Goal: Task Accomplishment & Management: Complete application form

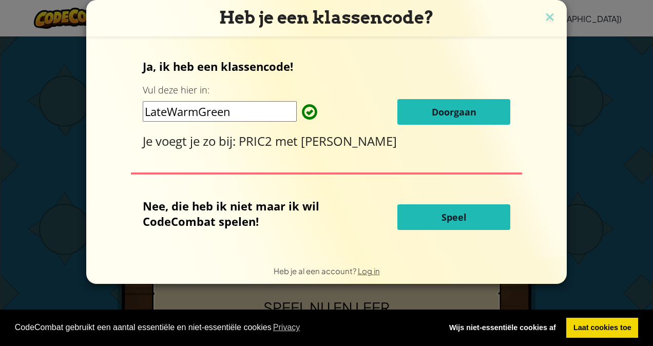
click at [239, 112] on input "LateWarmGreen" at bounding box center [220, 111] width 154 height 21
type input "L"
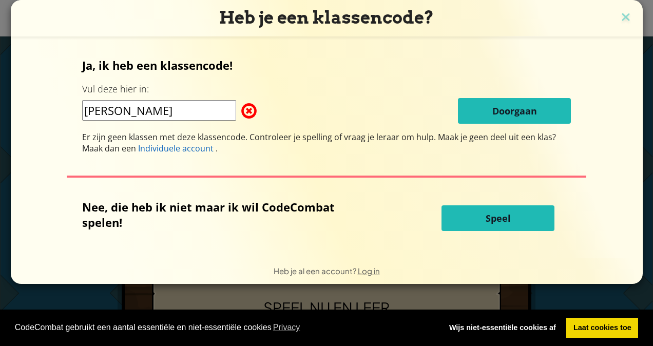
type input "T"
type input "M"
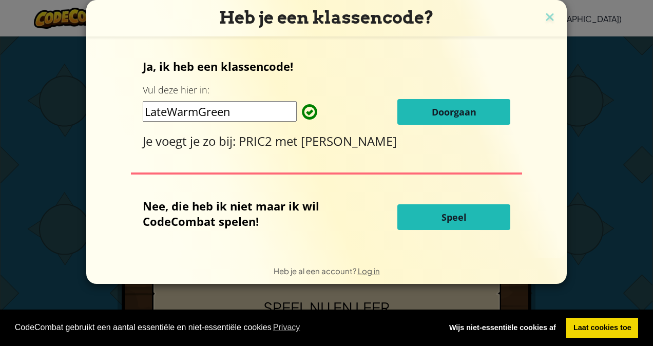
click at [259, 116] on input "LateWarmGreen" at bounding box center [220, 111] width 154 height 21
type input "L"
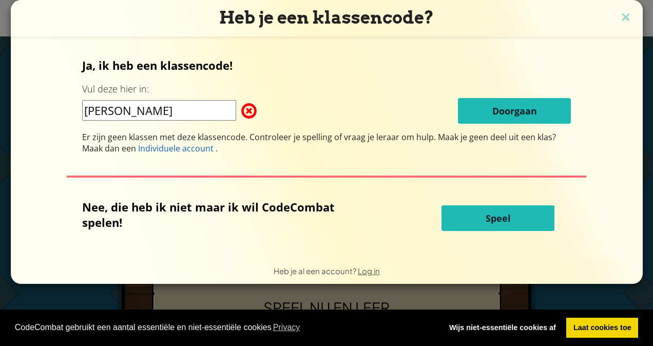
type input "T"
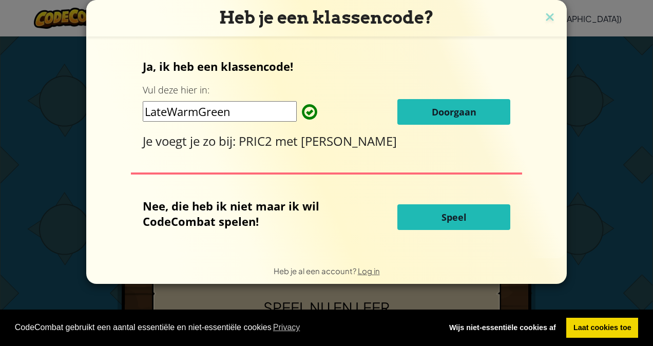
click at [466, 93] on div "Ja, ik heb een klassencode! Vul deze hier in: LateWarmGreen Doorgaan Je voegt j…" at bounding box center [327, 103] width 368 height 91
click at [468, 100] on button "Doorgaan" at bounding box center [453, 112] width 113 height 26
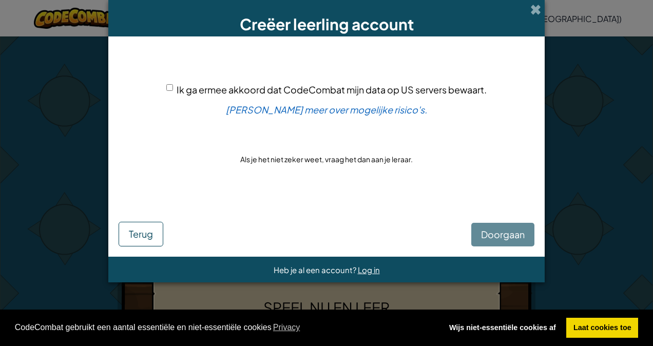
click at [169, 85] on input "Ik ga ermee akkoord dat CodeCombat mijn data op US servers bewaart." at bounding box center [169, 87] width 7 height 7
checkbox input "true"
click at [495, 233] on span "Doorgaan" at bounding box center [503, 234] width 44 height 12
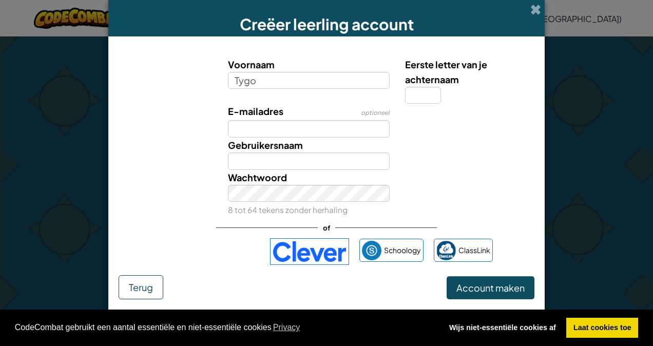
type input "Tygo"
click at [479, 132] on div "E-mailadres optioneel" at bounding box center [326, 121] width 426 height 34
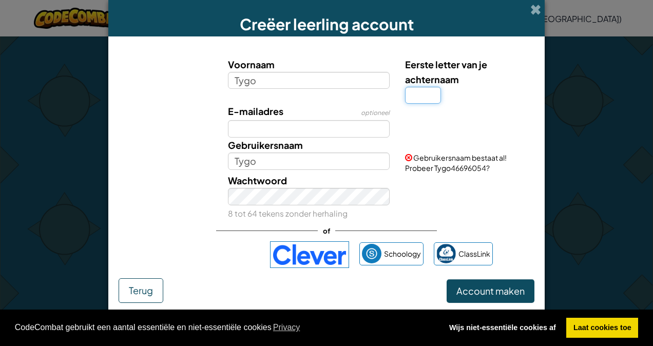
click at [431, 94] on input "Eerste letter van je achternaam" at bounding box center [423, 95] width 36 height 17
type input "J"
type input "TygoJ"
click at [268, 137] on label "Gebruikersnaam" at bounding box center [265, 144] width 75 height 15
click at [268, 152] on input "TygoJ" at bounding box center [309, 160] width 162 height 17
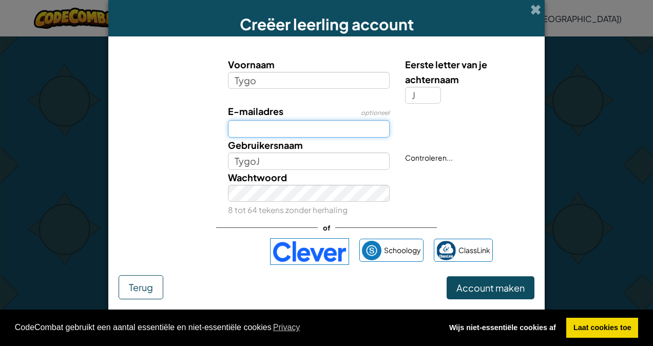
click at [269, 136] on input "E-mailadres" at bounding box center [309, 128] width 162 height 17
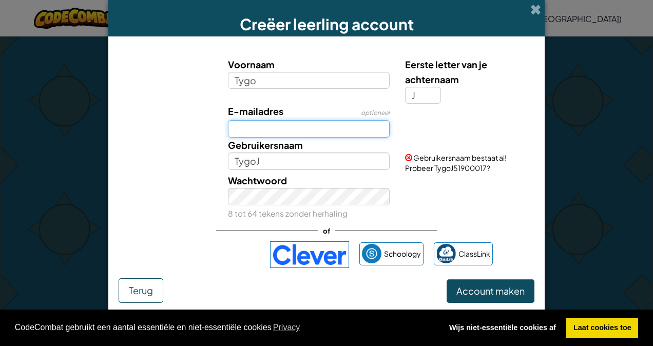
type input "227786@lekenlinge.nl"
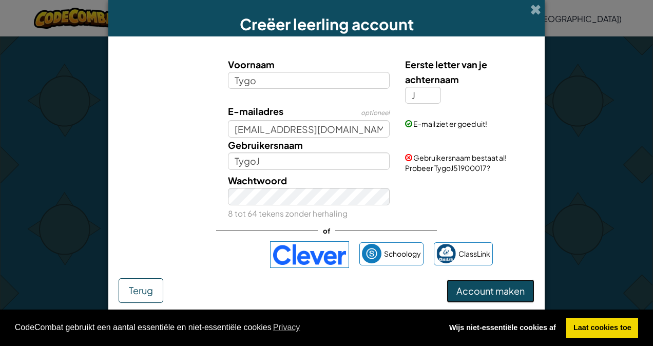
click at [517, 301] on button "Account maken" at bounding box center [490, 291] width 88 height 24
drag, startPoint x: 411, startPoint y: 174, endPoint x: 432, endPoint y: 164, distance: 22.9
click at [456, 175] on div "Wachtwoord 8 tot 64 tekens zonder herhaling" at bounding box center [326, 197] width 426 height 48
drag, startPoint x: 418, startPoint y: 165, endPoint x: 505, endPoint y: 171, distance: 87.4
click at [505, 171] on div "Gebruikersnaam bestaat al! Probeer TygoJ51900017?" at bounding box center [468, 154] width 142 height 35
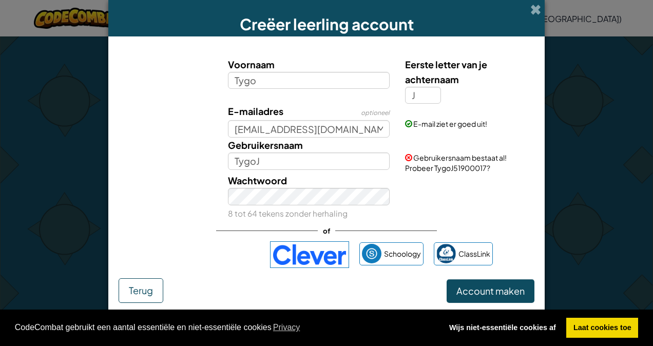
drag, startPoint x: 505, startPoint y: 171, endPoint x: 461, endPoint y: 181, distance: 45.1
click at [461, 181] on div "Wachtwoord 8 tot 64 tekens zonder herhaling" at bounding box center [326, 197] width 426 height 48
click at [354, 165] on input "TygoJ" at bounding box center [309, 160] width 162 height 17
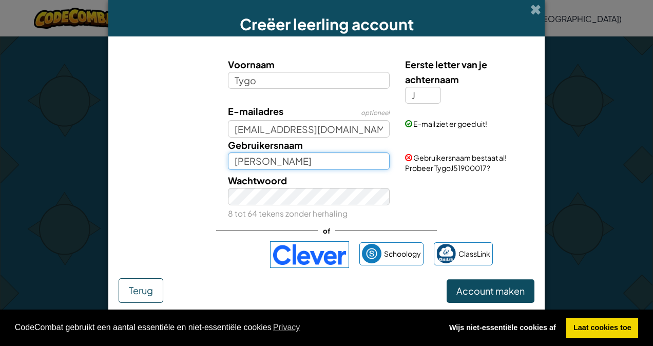
type input "T"
type input "M"
type input "t"
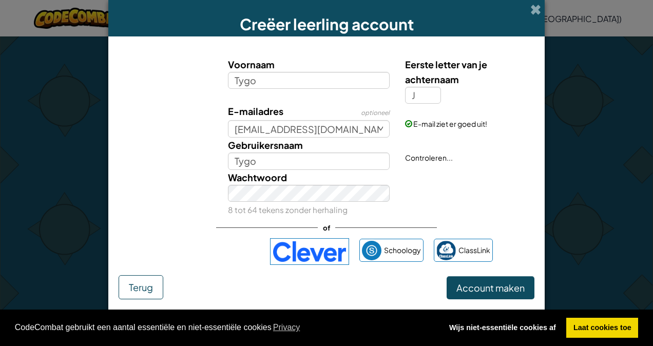
click at [516, 207] on div "Wachtwoord 8 tot 64 tekens zonder herhaling" at bounding box center [326, 194] width 426 height 48
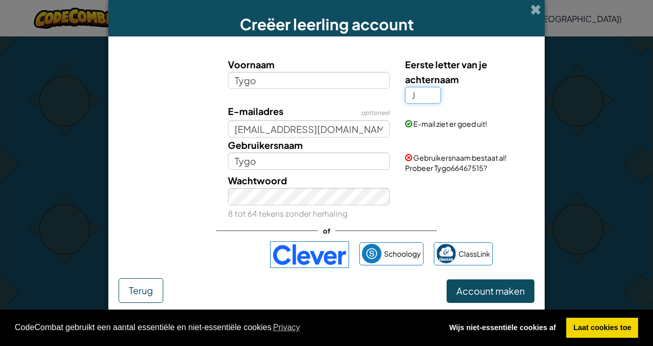
click at [430, 97] on input "J" at bounding box center [423, 95] width 36 height 17
click at [466, 76] on label "Eerste letter van je achternaam" at bounding box center [468, 72] width 127 height 30
click at [441, 87] on input "J" at bounding box center [423, 95] width 36 height 17
click at [516, 71] on label "Eerste letter van je achternaam" at bounding box center [468, 72] width 127 height 30
click at [441, 87] on input "J" at bounding box center [423, 95] width 36 height 17
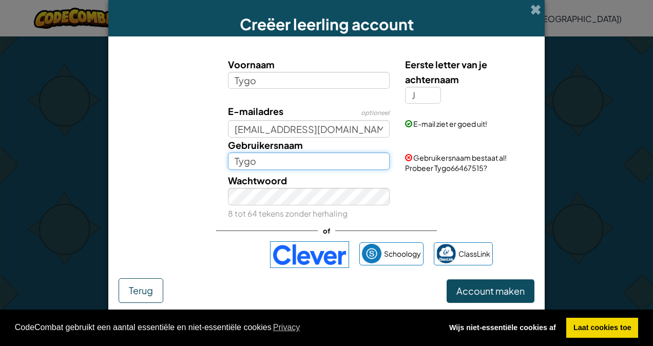
click at [269, 161] on input "Tygo" at bounding box center [309, 160] width 162 height 17
drag, startPoint x: 492, startPoint y: 168, endPoint x: 648, endPoint y: 168, distance: 156.0
click at [648, 168] on div "Creëer leerling account Voornaam Tygo Eerste letter van je achternaam J E-maila…" at bounding box center [326, 173] width 653 height 346
drag, startPoint x: 648, startPoint y: 168, endPoint x: 485, endPoint y: 200, distance: 166.2
click at [485, 200] on div "Wachtwoord 8 tot 64 tekens zonder herhaling" at bounding box center [326, 197] width 426 height 48
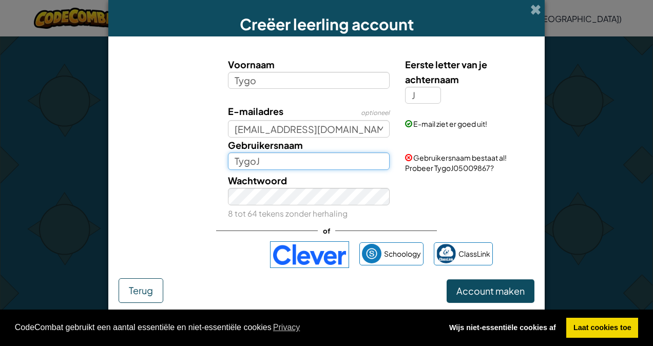
click at [339, 162] on input "TygoJ" at bounding box center [309, 160] width 162 height 17
click at [314, 155] on input "TygoJ" at bounding box center [309, 160] width 162 height 17
click at [329, 158] on input "TygoJ" at bounding box center [309, 160] width 162 height 17
click at [438, 176] on div "Wachtwoord 8 tot 64 tekens zonder herhaling" at bounding box center [326, 197] width 426 height 48
click at [301, 160] on input "TygoJ" at bounding box center [309, 160] width 162 height 17
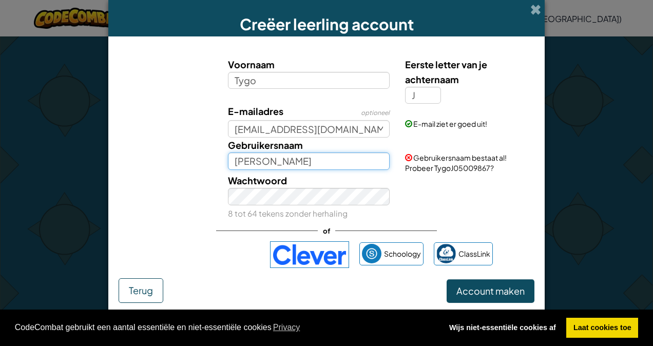
type input "T"
type input "M"
type input "Tygoboy21"
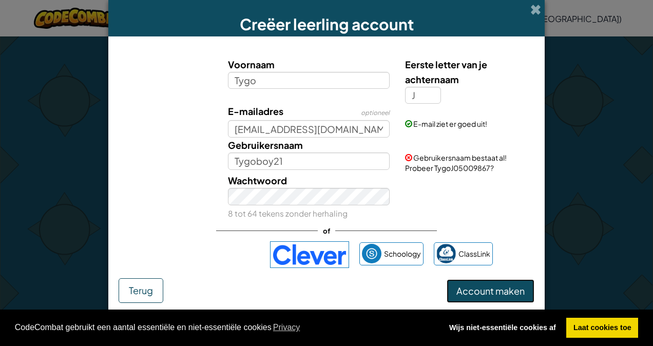
click at [482, 291] on button "Account maken" at bounding box center [490, 291] width 88 height 24
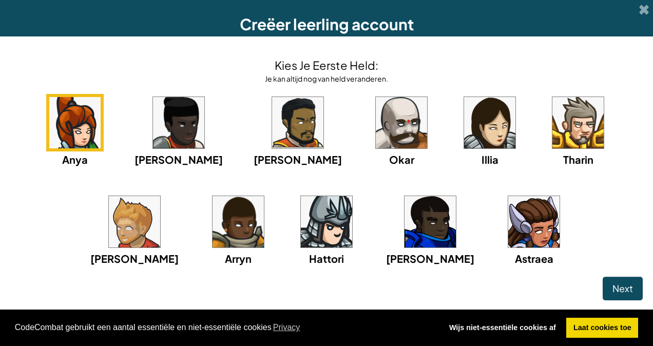
click at [160, 196] on img at bounding box center [134, 221] width 51 height 51
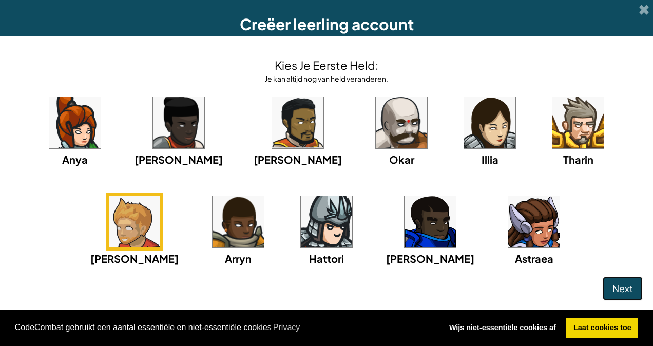
click at [602, 280] on button "Next" at bounding box center [622, 289] width 40 height 24
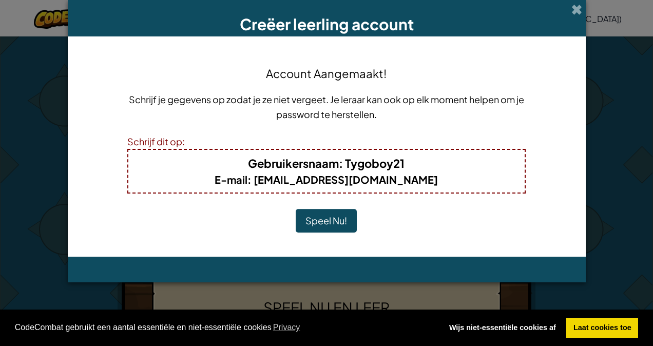
click at [342, 214] on button "Speel Nu!" at bounding box center [325, 221] width 61 height 24
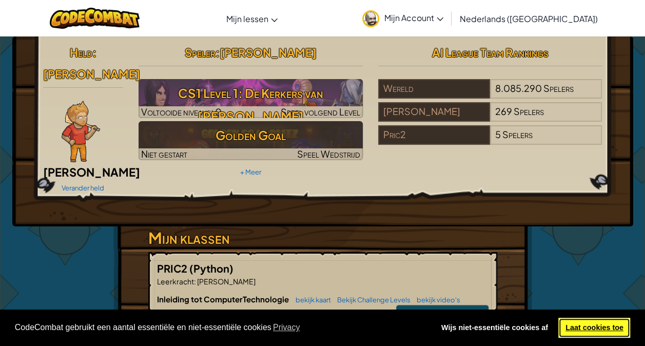
click at [594, 324] on link "Laat cookies toe" at bounding box center [594, 328] width 72 height 21
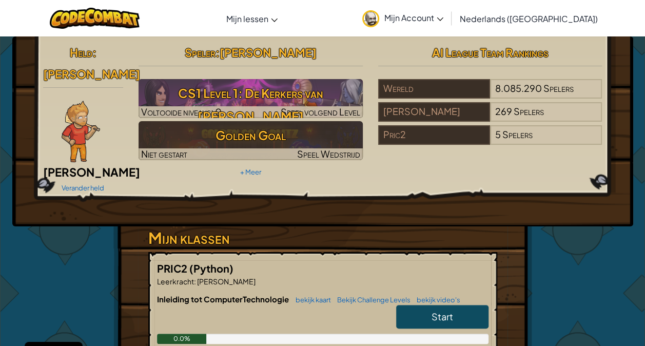
click at [452, 305] on link "Start" at bounding box center [442, 317] width 92 height 24
select select "nl-[GEOGRAPHIC_DATA]"
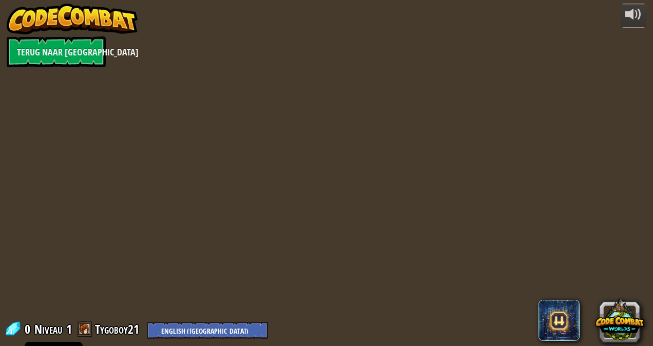
select select "nl-[GEOGRAPHIC_DATA]"
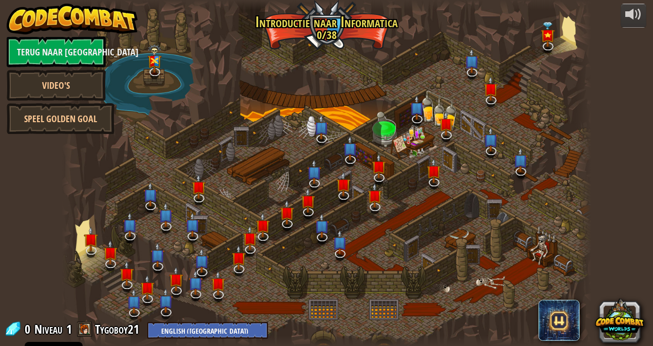
select select "nl-[GEOGRAPHIC_DATA]"
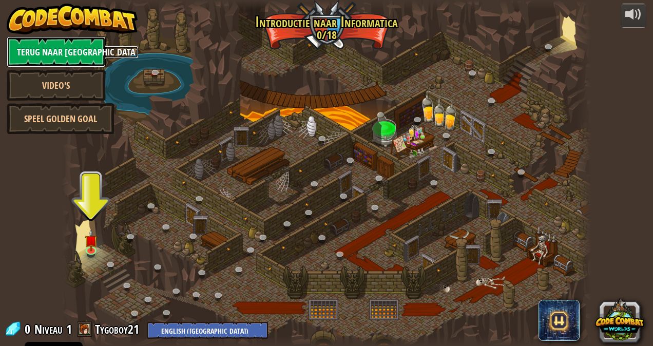
click at [64, 55] on link "Terug naar [GEOGRAPHIC_DATA]" at bounding box center [56, 51] width 99 height 31
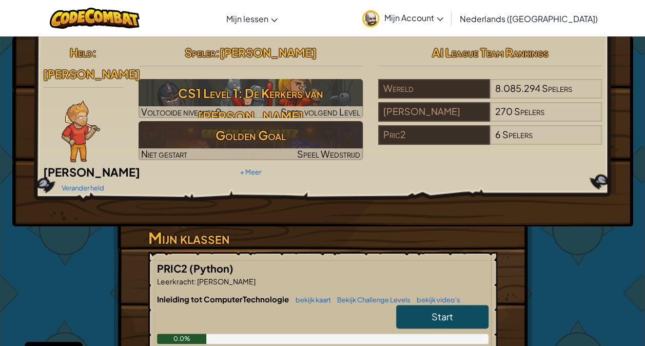
click at [459, 306] on link "Start" at bounding box center [442, 317] width 92 height 24
select select "nl-NL"
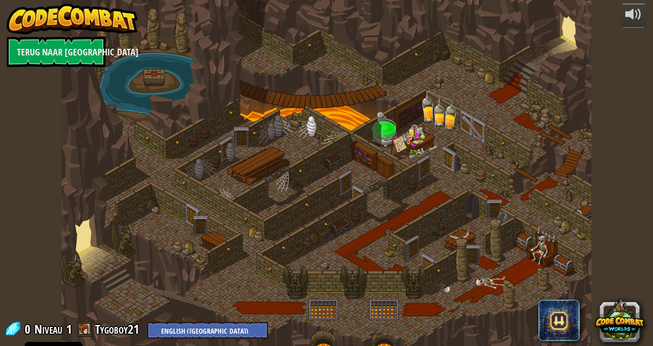
select select "nl-NL"
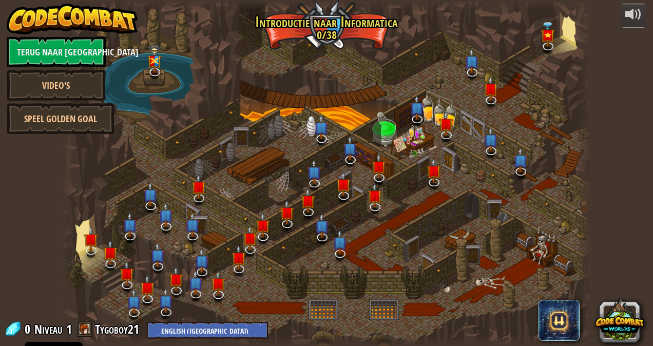
select select "nl-NL"
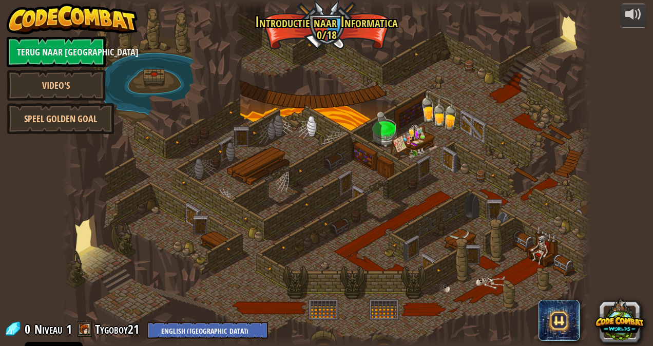
select select "nl-NL"
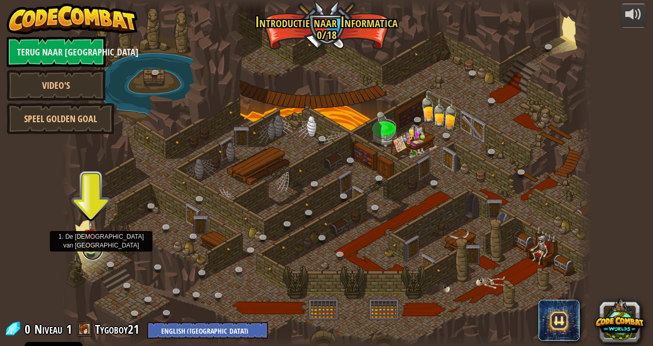
click at [95, 252] on link at bounding box center [92, 250] width 21 height 21
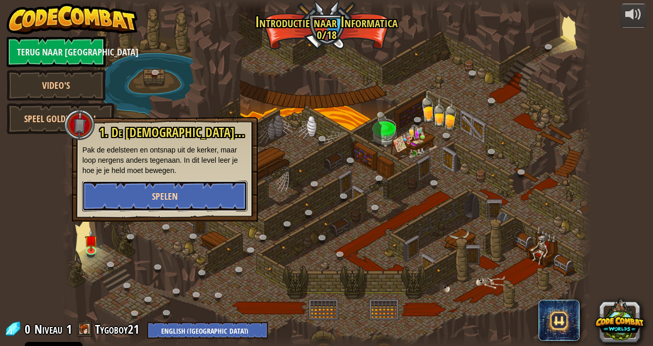
click at [155, 203] on button "Spelen" at bounding box center [164, 196] width 165 height 31
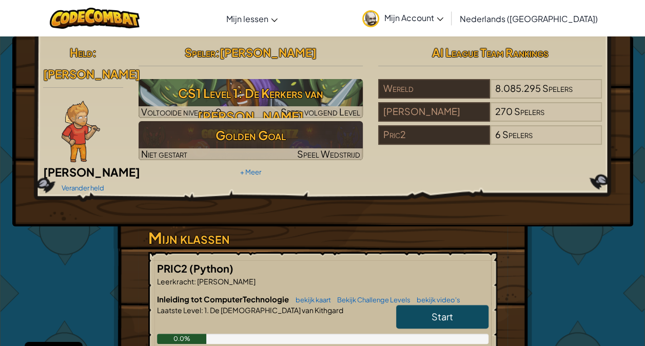
click at [75, 101] on img at bounding box center [81, 132] width 38 height 62
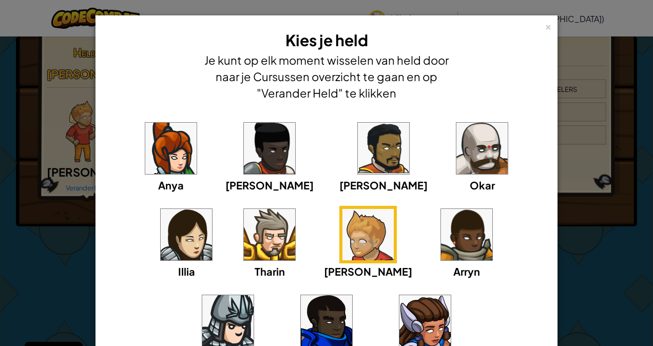
click at [456, 153] on img at bounding box center [481, 148] width 51 height 51
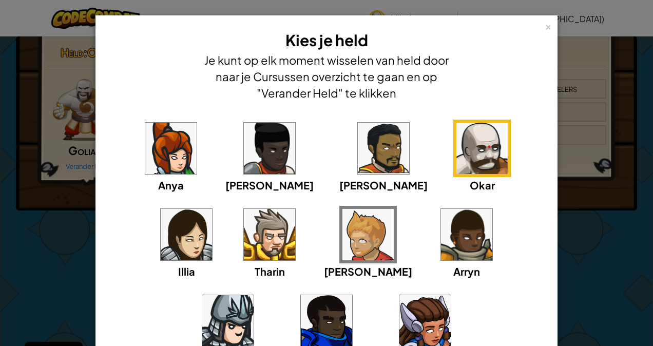
click at [626, 257] on div "× Kies je held Je kunt op elk moment wisselen van held door naar je Cursussen o…" at bounding box center [326, 173] width 653 height 346
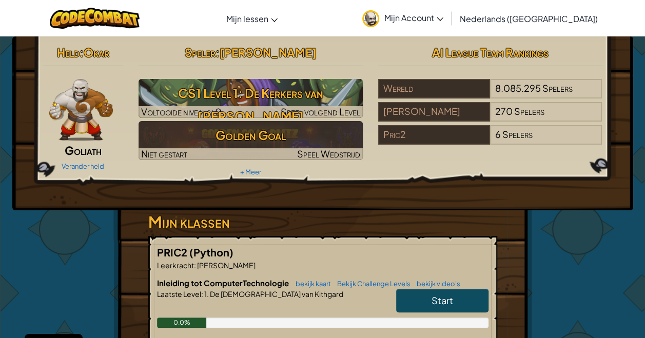
click at [428, 302] on link "Start" at bounding box center [442, 301] width 92 height 24
select select "nl-NL"
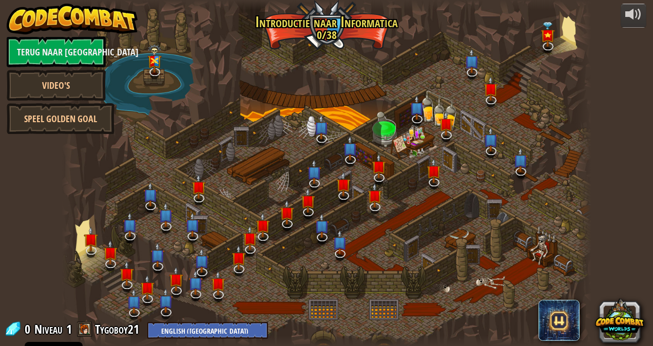
select select "nl-NL"
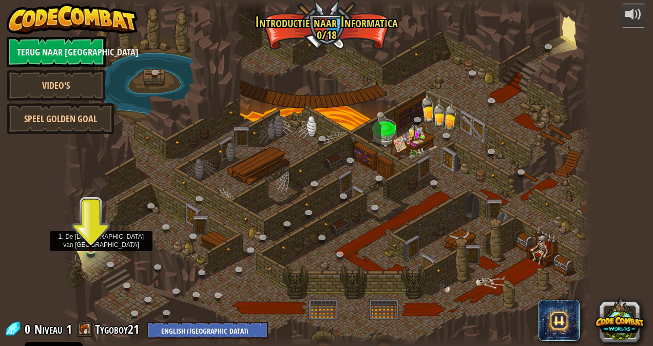
click at [91, 246] on img at bounding box center [91, 235] width 13 height 29
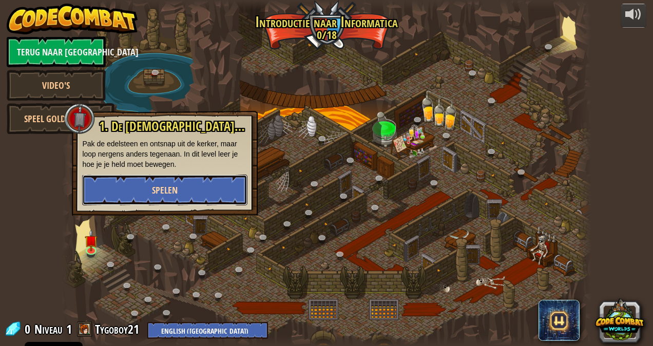
click at [134, 184] on button "Spelen" at bounding box center [164, 189] width 165 height 31
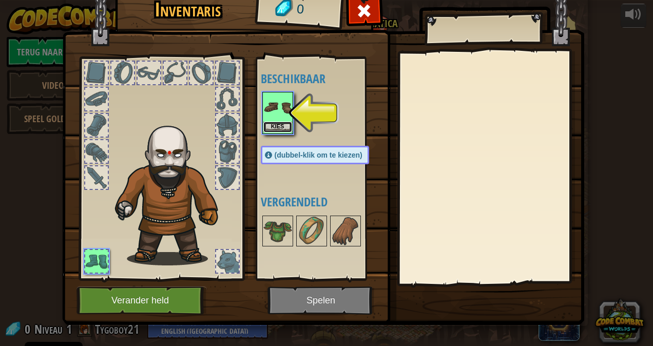
click at [275, 127] on button "Kies" at bounding box center [277, 127] width 29 height 11
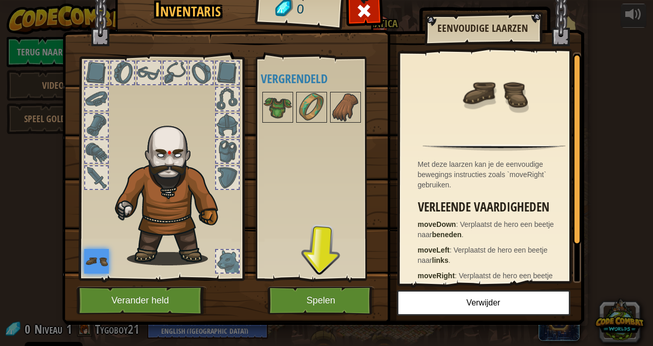
click at [92, 260] on img at bounding box center [96, 261] width 25 height 25
click at [281, 115] on img at bounding box center [277, 107] width 29 height 29
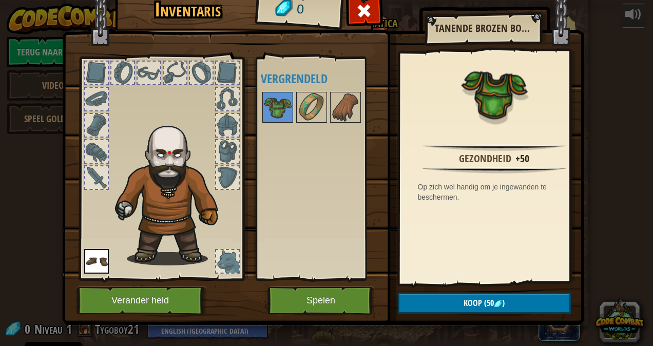
click at [84, 259] on img at bounding box center [96, 261] width 25 height 25
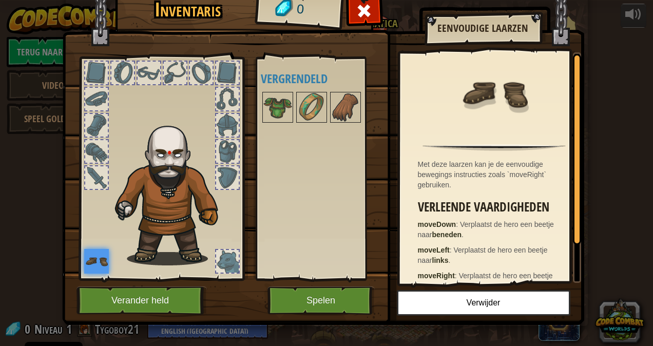
drag, startPoint x: 88, startPoint y: 261, endPoint x: 87, endPoint y: 245, distance: 15.9
click at [88, 262] on img at bounding box center [96, 261] width 25 height 25
click at [94, 170] on div at bounding box center [96, 177] width 23 height 23
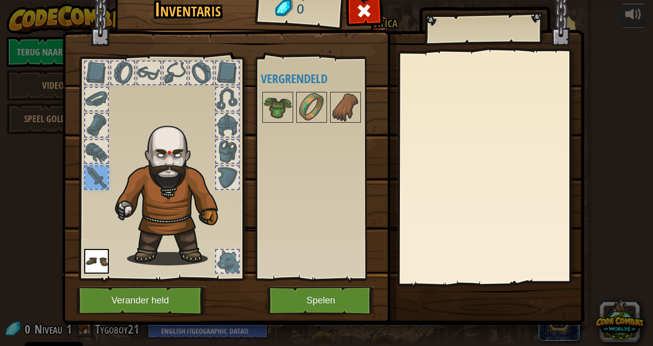
click at [91, 148] on div at bounding box center [96, 151] width 23 height 23
click at [93, 106] on div at bounding box center [96, 99] width 25 height 25
click at [94, 63] on div at bounding box center [96, 73] width 23 height 23
click at [216, 174] on div at bounding box center [227, 177] width 23 height 23
click at [225, 134] on div at bounding box center [227, 125] width 23 height 23
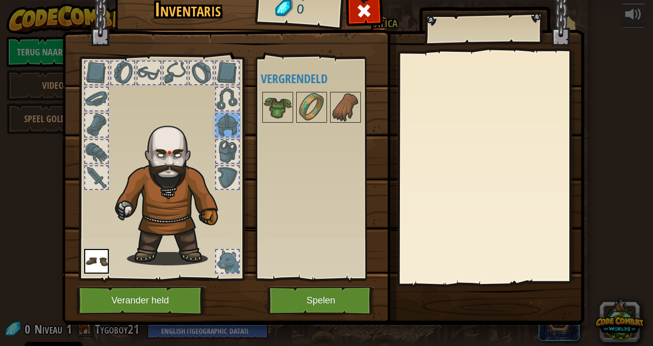
click at [220, 92] on div at bounding box center [227, 99] width 23 height 23
click at [216, 261] on div at bounding box center [227, 261] width 23 height 23
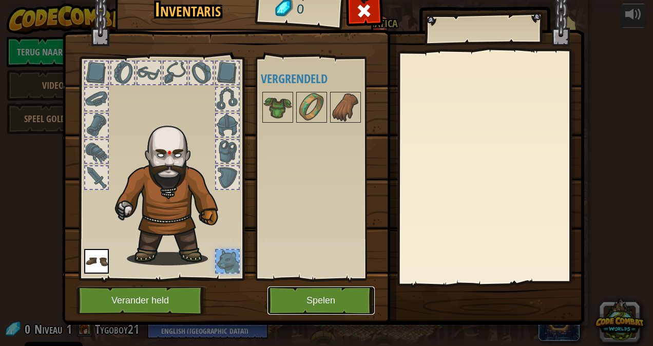
click at [332, 287] on button "Spelen" at bounding box center [320, 300] width 107 height 28
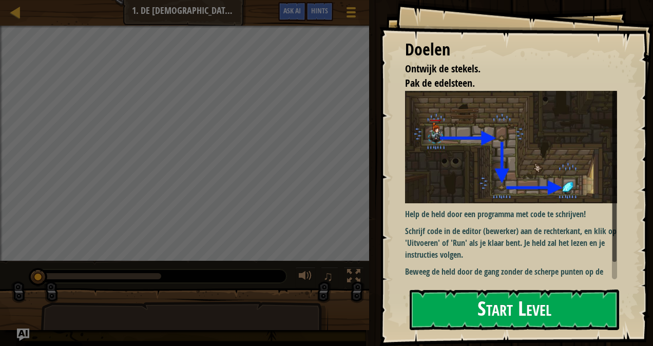
click at [557, 301] on button "Start Level" at bounding box center [513, 309] width 209 height 41
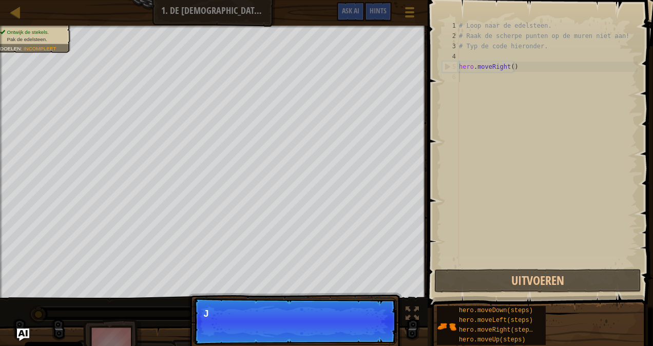
scroll to position [5, 0]
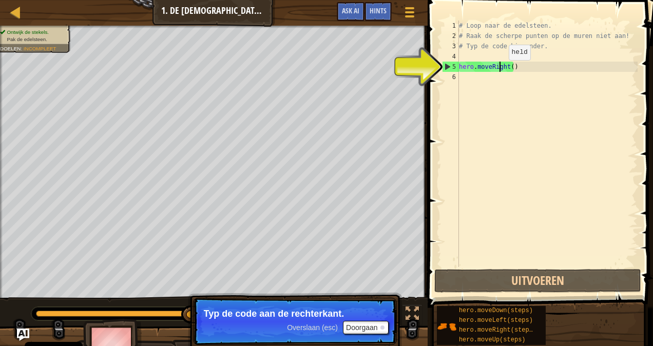
click at [500, 70] on div "# Loop naar de edelsteen. # Raak de scherpe punten op de muren niet aan! # Typ …" at bounding box center [547, 154] width 181 height 267
type textarea "hero.moveRight()"
click at [518, 68] on div "# Loop naar de edelsteen. # Raak de scherpe punten op de muren niet aan! # Typ …" at bounding box center [547, 154] width 181 height 267
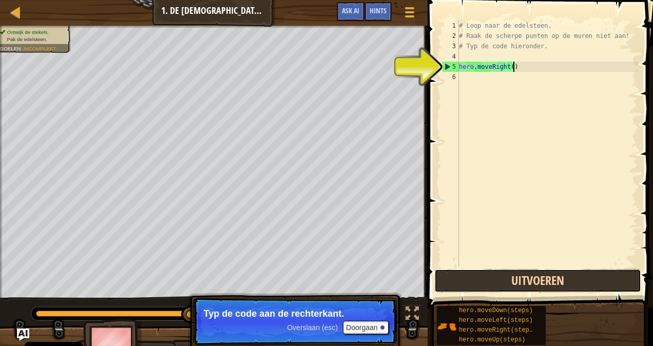
click at [588, 277] on button "Uitvoeren" at bounding box center [537, 281] width 207 height 24
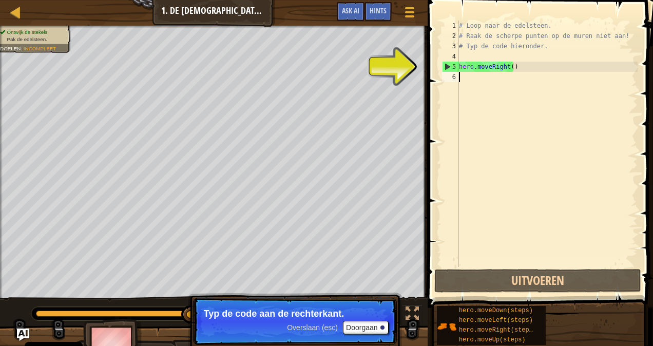
drag, startPoint x: 485, startPoint y: 78, endPoint x: 479, endPoint y: 84, distance: 8.7
click at [479, 84] on div "# Loop naar de edelsteen. # Raak de scherpe punten op de muren niet aan! # Typ …" at bounding box center [547, 154] width 181 height 267
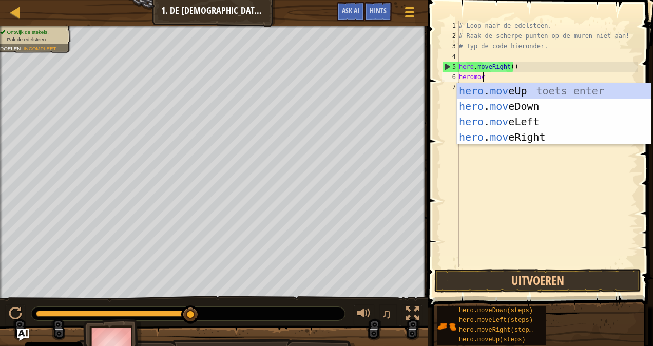
type textarea "heromove"
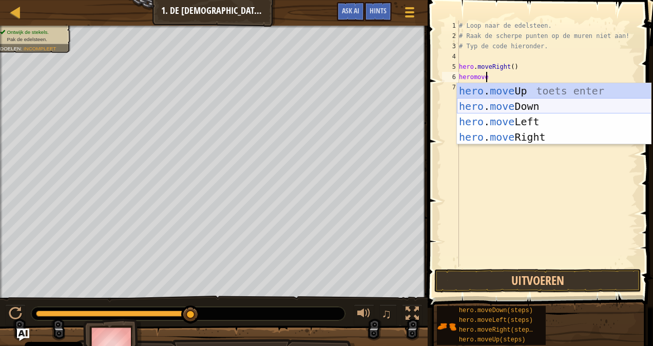
click at [486, 103] on div "hero . move Up toets enter hero . move Down toets enter hero . move Left toets …" at bounding box center [554, 129] width 194 height 92
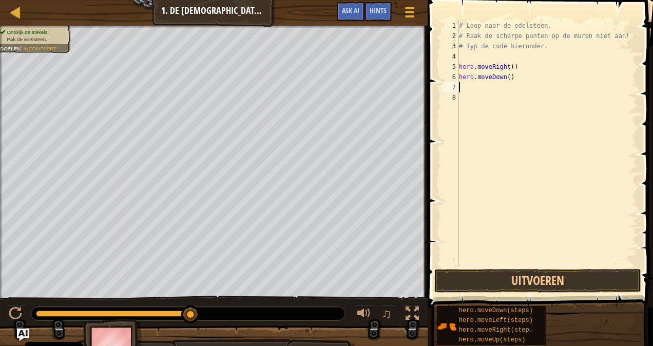
scroll to position [5, 0]
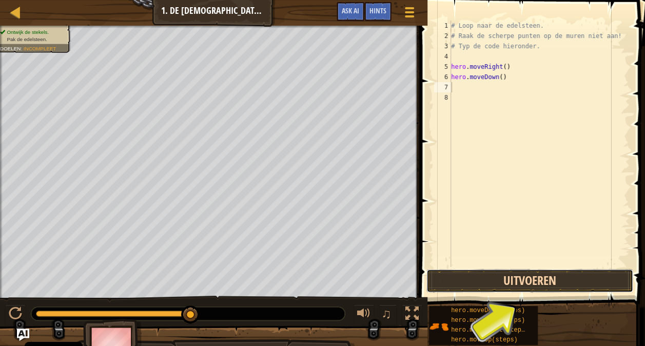
click at [559, 285] on button "Uitvoeren" at bounding box center [529, 281] width 207 height 24
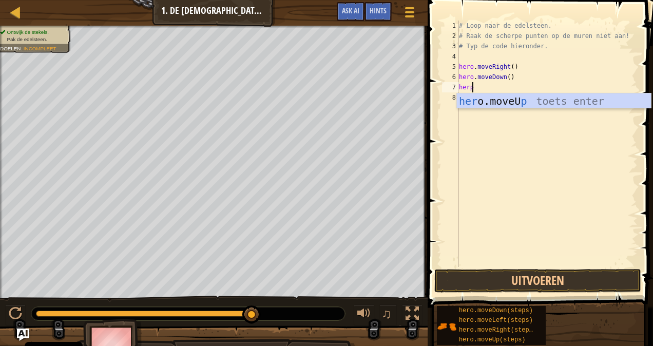
type textarea "her"
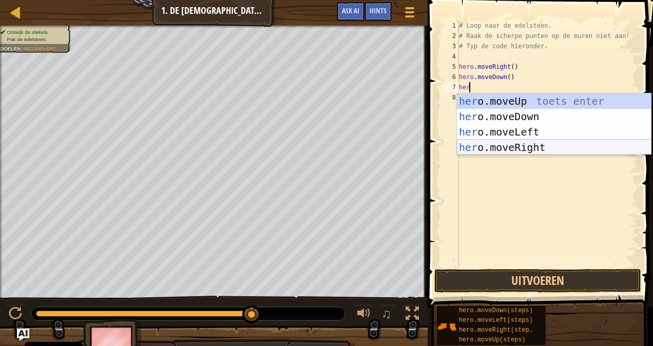
click at [532, 149] on div "her o.moveUp toets enter her o.moveDown toets enter her o.moveLeft toets enter …" at bounding box center [554, 139] width 194 height 92
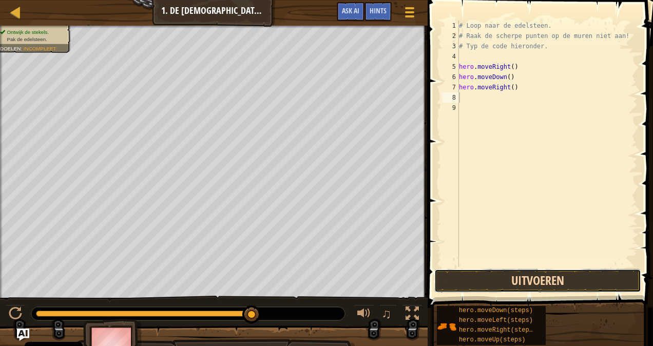
click at [608, 283] on button "Uitvoeren" at bounding box center [537, 281] width 207 height 24
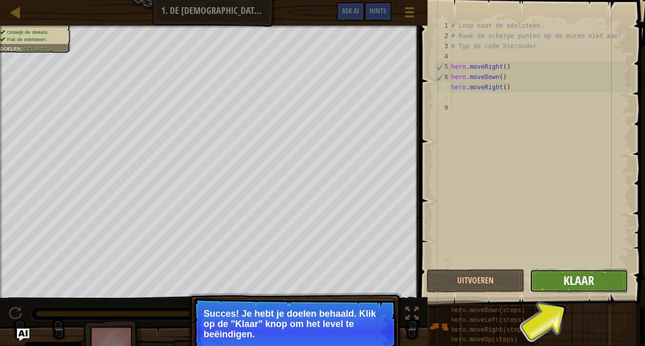
click at [566, 286] on span "Klaar" at bounding box center [578, 280] width 31 height 16
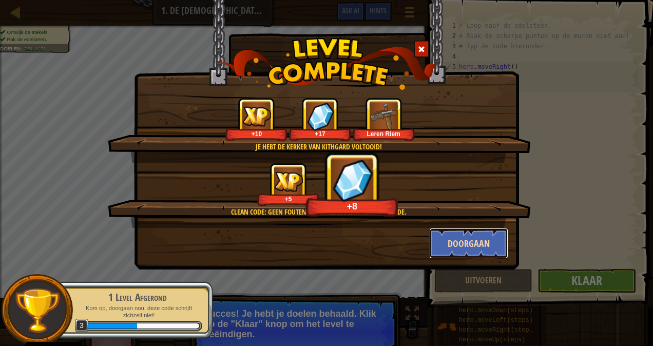
click at [499, 246] on button "Doorgaan" at bounding box center [469, 243] width 80 height 31
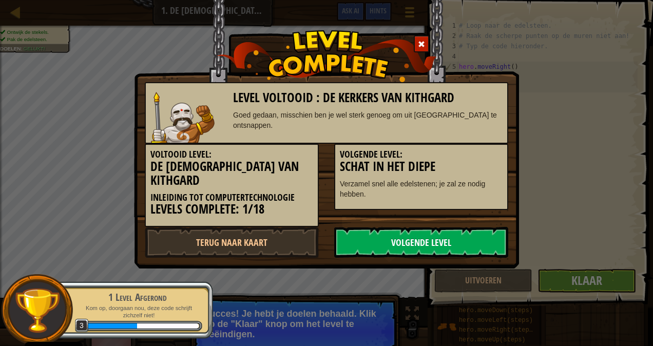
click at [421, 231] on link "Volgende Level" at bounding box center [421, 242] width 174 height 31
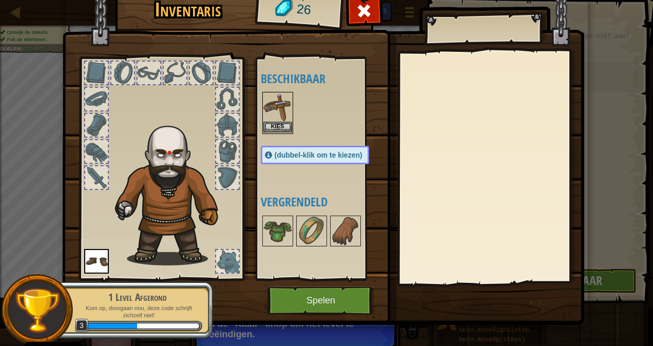
click at [270, 120] on img at bounding box center [277, 107] width 29 height 29
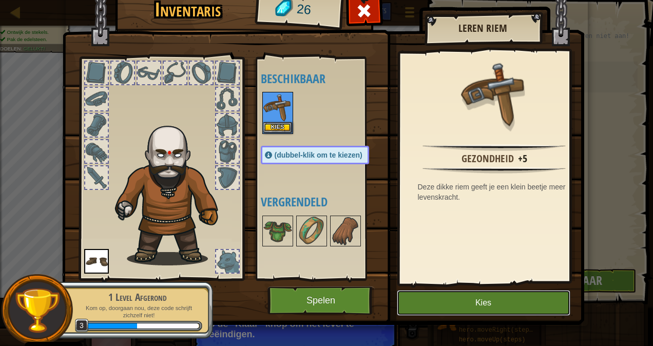
click at [466, 294] on button "Kies" at bounding box center [483, 303] width 173 height 26
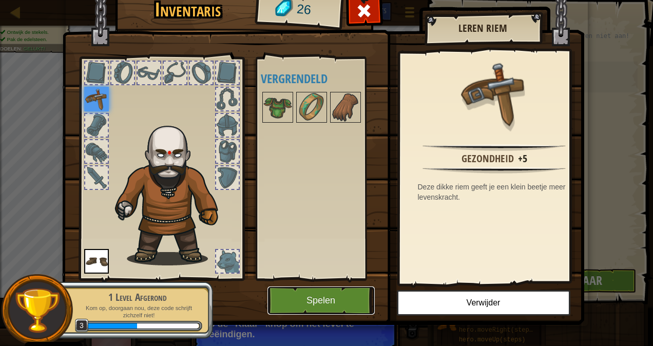
click at [326, 291] on button "Spelen" at bounding box center [320, 300] width 107 height 28
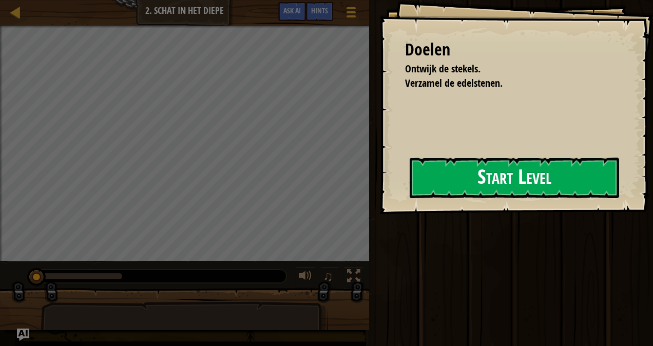
click at [423, 173] on button "Start Level" at bounding box center [513, 177] width 209 height 41
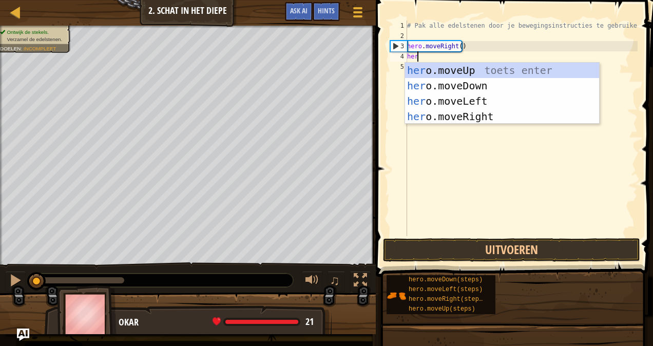
scroll to position [5, 0]
type textarea "hero"
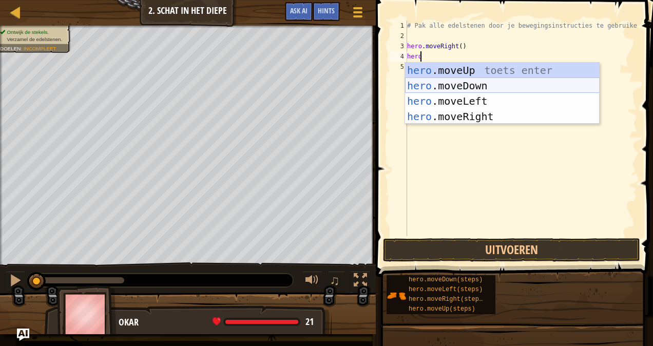
click at [448, 85] on div "hero .moveUp toets enter hero .moveDown toets enter hero .moveLeft toets enter …" at bounding box center [502, 109] width 194 height 92
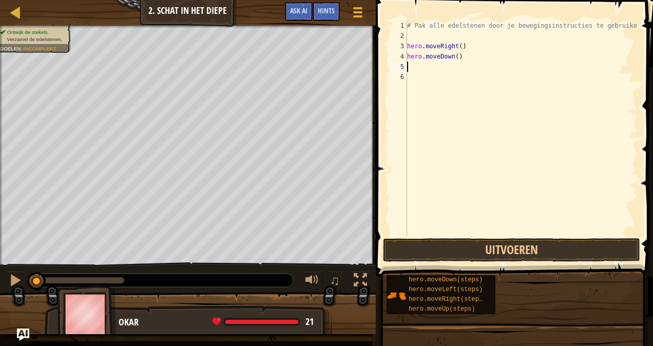
type textarea "g"
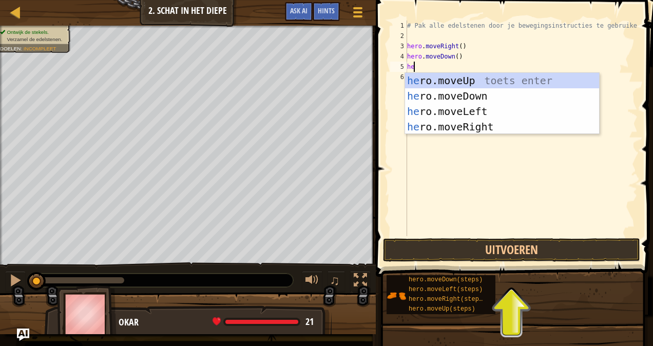
type textarea "h"
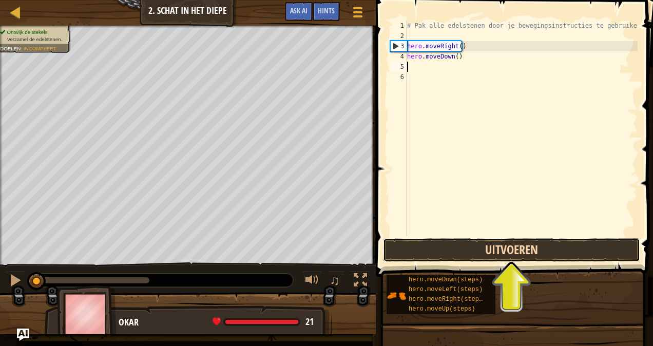
click at [483, 244] on button "Uitvoeren" at bounding box center [511, 250] width 257 height 24
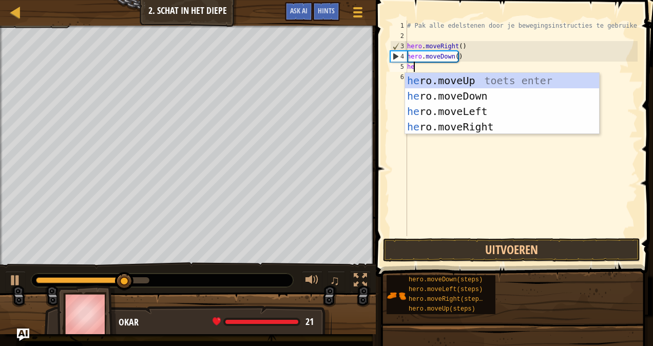
type textarea "hero"
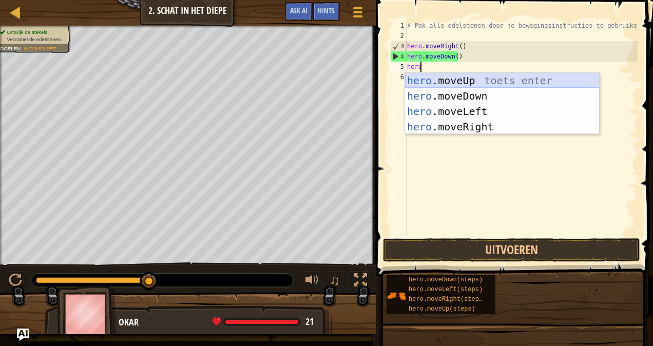
click at [494, 81] on div "hero .moveUp toets enter hero .moveDown toets enter hero .moveLeft toets enter …" at bounding box center [502, 119] width 194 height 92
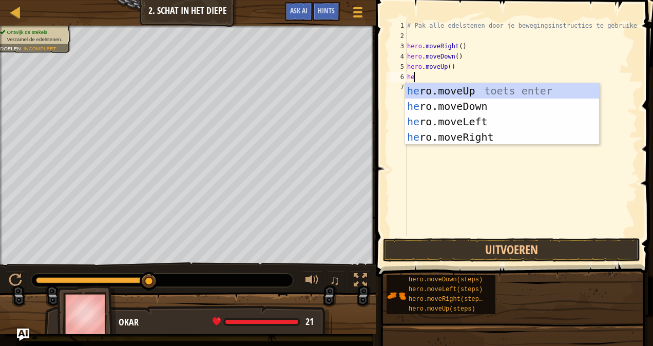
type textarea "hero"
click at [502, 89] on div "hero .moveUp toets enter hero .moveDown toets enter hero .moveLeft toets enter …" at bounding box center [502, 129] width 194 height 92
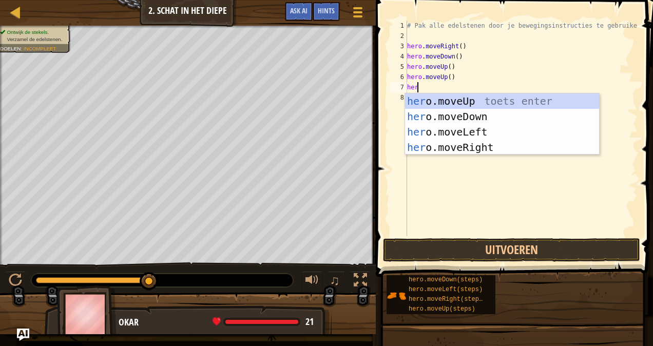
type textarea "hero"
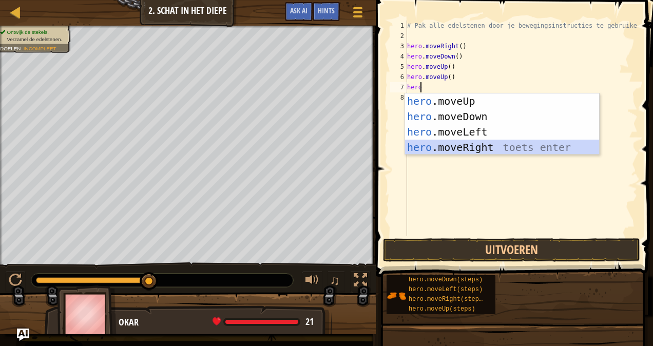
click at [501, 143] on div "hero .moveUp toets enter hero .moveDown toets enter hero .moveLeft toets enter …" at bounding box center [502, 139] width 194 height 92
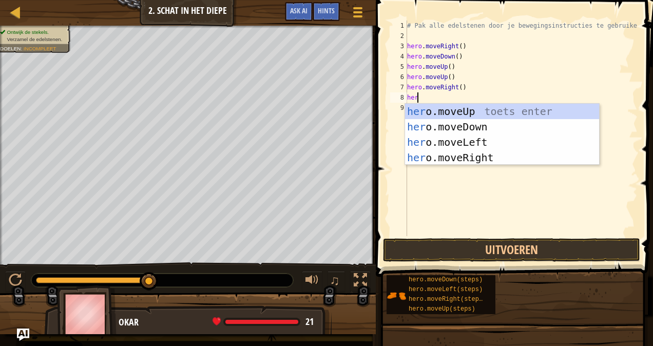
type textarea "hero"
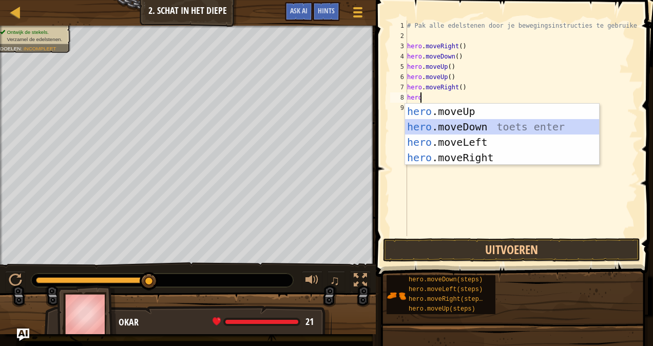
click at [519, 125] on div "hero .moveUp toets enter hero .moveDown toets enter hero .moveLeft toets enter …" at bounding box center [502, 150] width 194 height 92
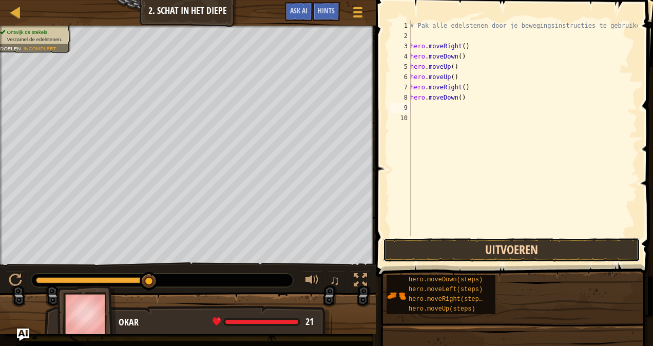
click at [580, 247] on button "Uitvoeren" at bounding box center [511, 250] width 257 height 24
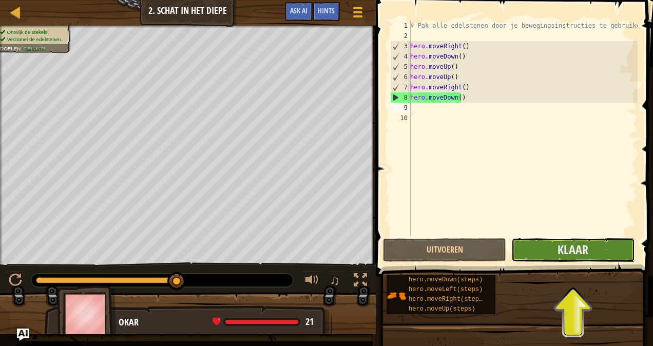
click at [612, 255] on button "Klaar" at bounding box center [572, 250] width 123 height 24
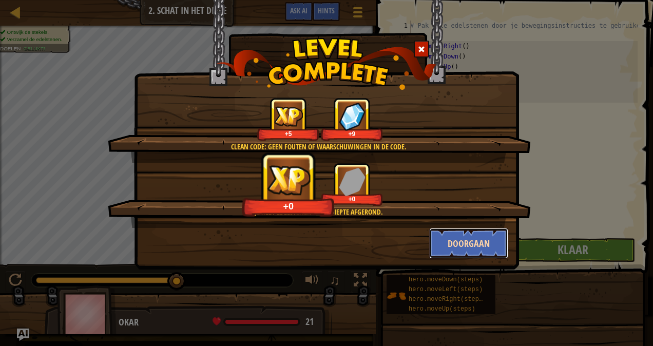
click at [480, 245] on button "Doorgaan" at bounding box center [469, 243] width 80 height 31
click at [480, 245] on div "Clean Code: Geen fouten of waarschuwingen in de code. +5 +9 Je hebt Edelstenen …" at bounding box center [326, 134] width 385 height 269
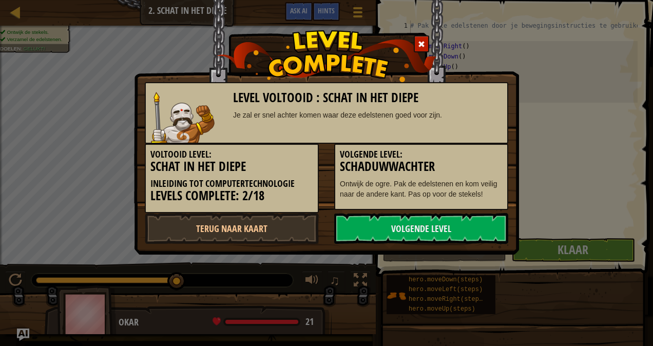
click at [480, 245] on div "Level Voltooid : Schat in het Diepe Je zal er snel achter komen waar deze edels…" at bounding box center [326, 127] width 385 height 254
drag, startPoint x: 480, startPoint y: 245, endPoint x: 396, endPoint y: 231, distance: 84.8
click at [396, 231] on link "Volgende Level" at bounding box center [421, 228] width 174 height 31
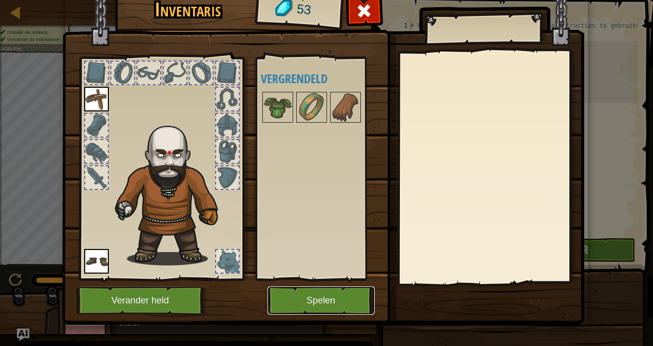
click at [289, 291] on button "Spelen" at bounding box center [320, 300] width 107 height 28
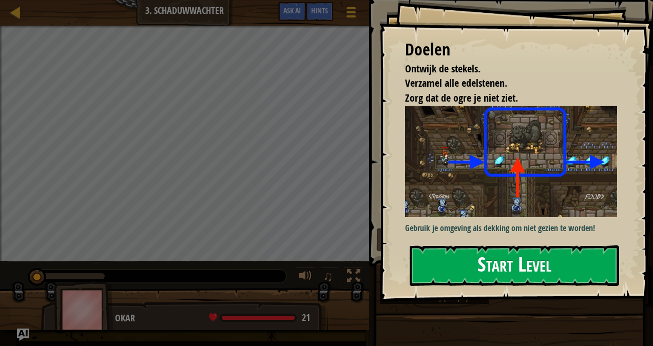
click at [456, 275] on button "Start Level" at bounding box center [513, 265] width 209 height 41
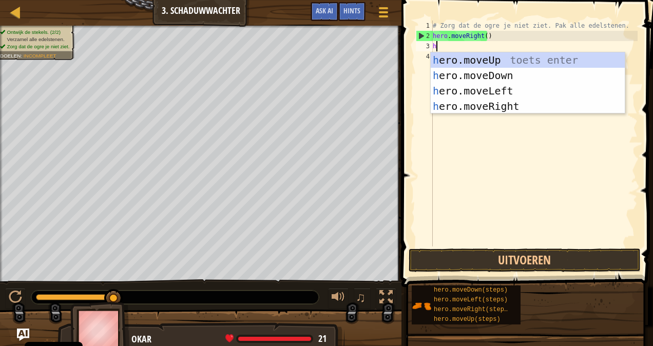
scroll to position [5, 0]
type textarea "hero"
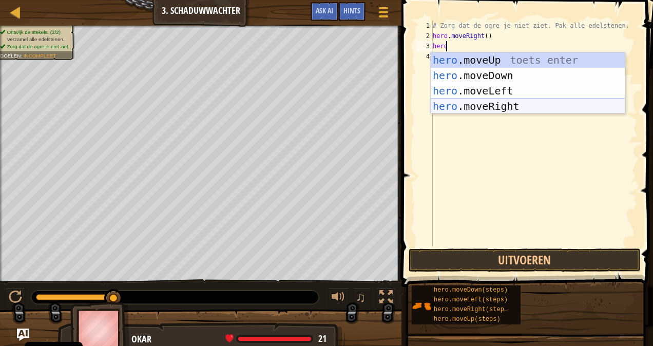
click at [465, 107] on div "hero .moveUp toets enter hero .moveDown toets enter hero .moveLeft toets enter …" at bounding box center [527, 98] width 194 height 92
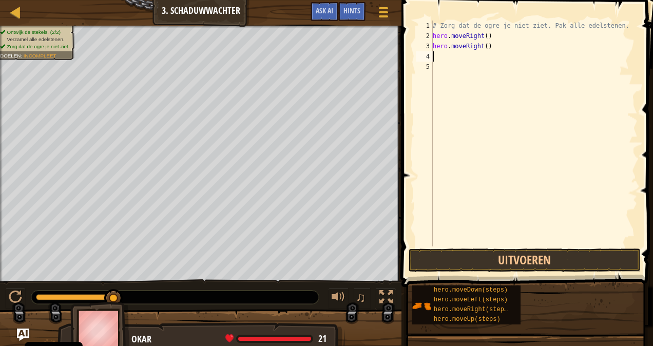
scroll to position [5, 0]
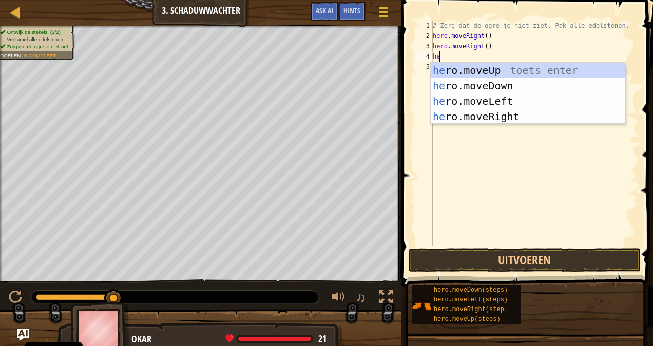
type textarea "hero"
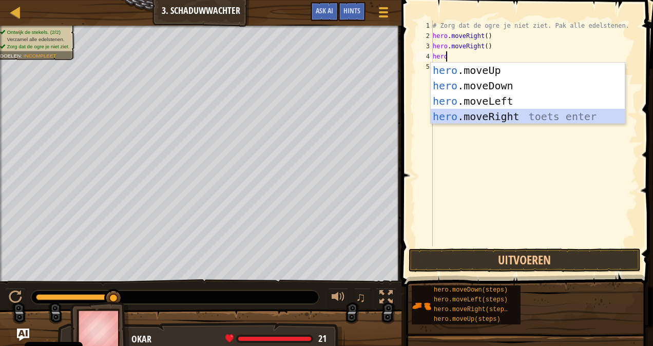
click at [520, 116] on div "hero .moveUp toets enter hero .moveDown toets enter hero .moveLeft toets enter …" at bounding box center [527, 109] width 194 height 92
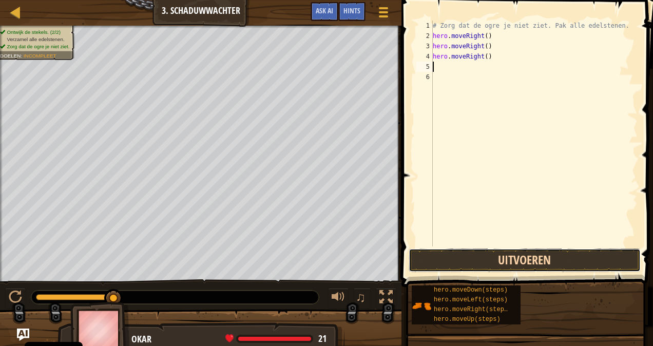
click at [554, 263] on button "Uitvoeren" at bounding box center [524, 260] width 232 height 24
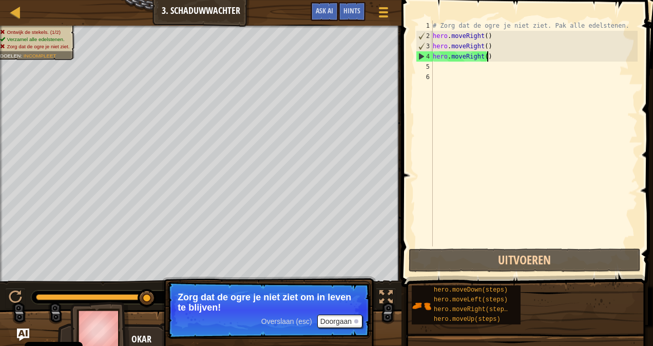
click at [512, 60] on div "# Zorg dat de ogre je niet ziet. Pak alle edelstenen. hero . moveRight ( ) hero…" at bounding box center [533, 144] width 207 height 246
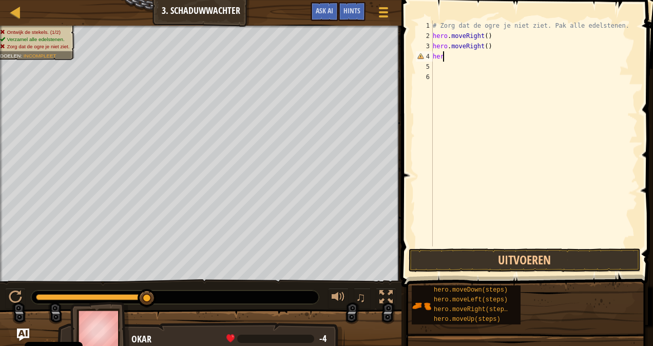
type textarea "h"
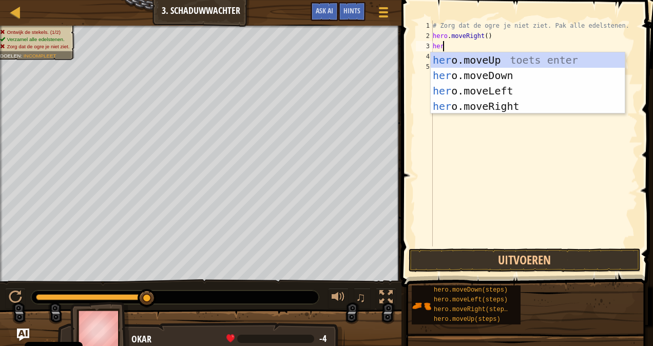
type textarea "hero"
click at [504, 57] on div "hero .moveUp toets enter hero .moveDown toets enter hero .moveLeft toets enter …" at bounding box center [527, 98] width 194 height 92
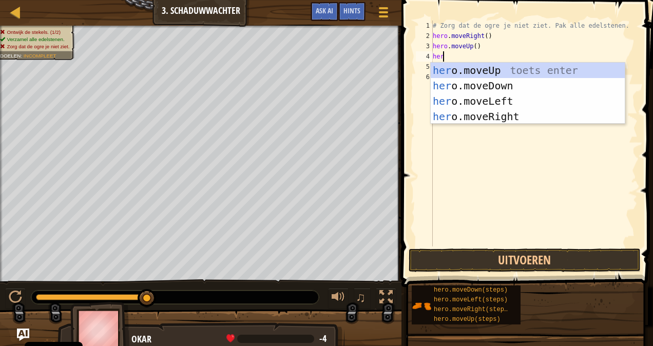
type textarea "hero"
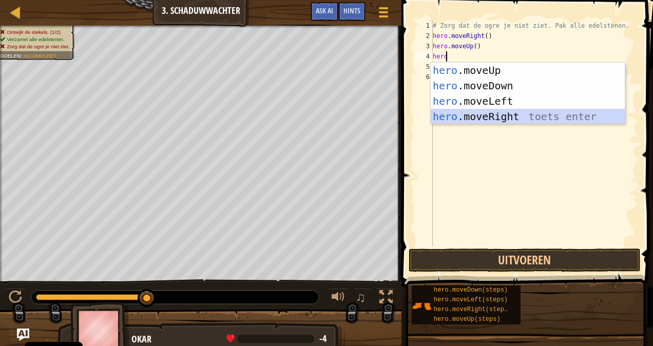
click at [523, 117] on div "hero .moveUp toets enter hero .moveDown toets enter hero .moveLeft toets enter …" at bounding box center [527, 109] width 194 height 92
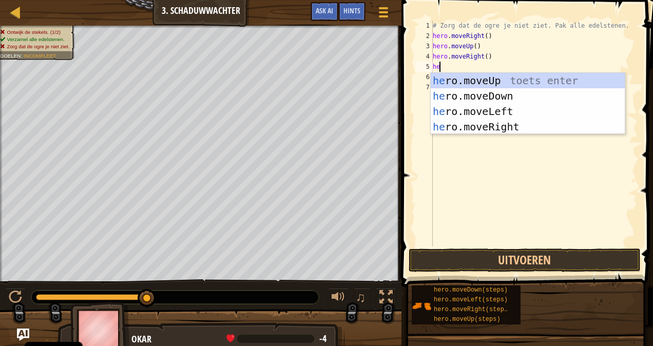
type textarea "hero"
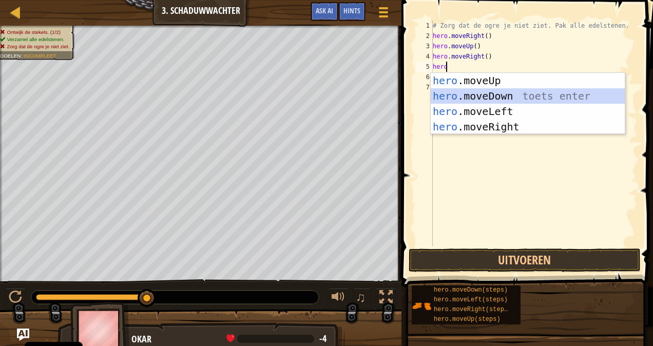
click at [497, 97] on div "hero .moveUp toets enter hero .moveDown toets enter hero .moveLeft toets enter …" at bounding box center [527, 119] width 194 height 92
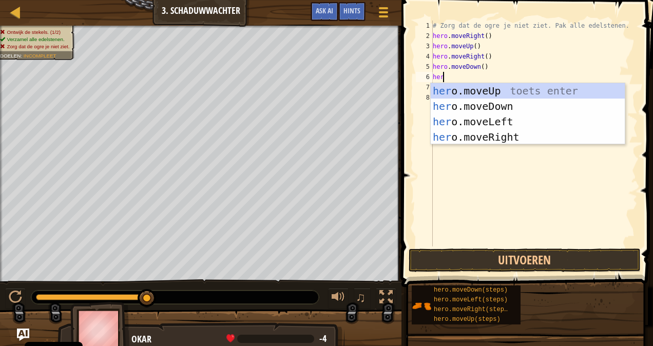
type textarea "hero"
click at [497, 140] on div "hero .moveUp toets enter hero .moveDown toets enter hero .moveLeft toets enter …" at bounding box center [527, 129] width 194 height 92
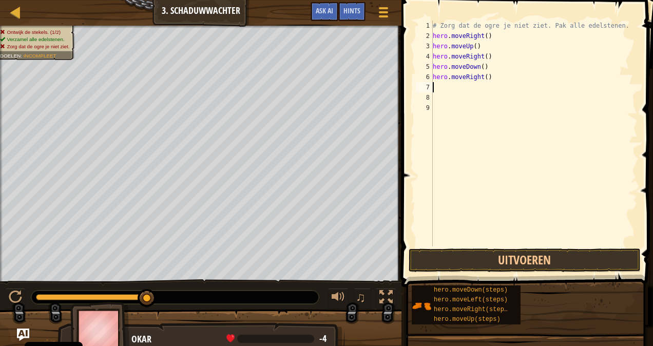
scroll to position [5, 0]
click at [500, 266] on button "Uitvoeren" at bounding box center [524, 260] width 232 height 24
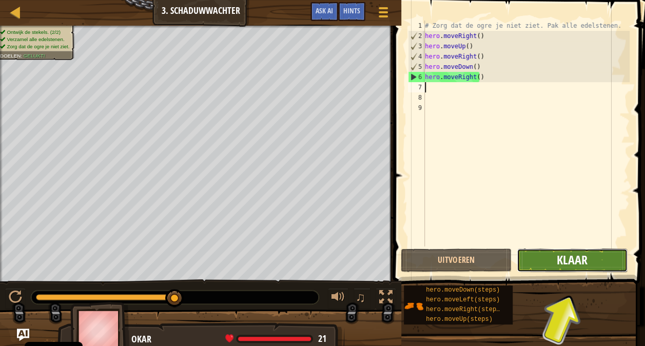
click at [574, 253] on span "Klaar" at bounding box center [572, 259] width 31 height 16
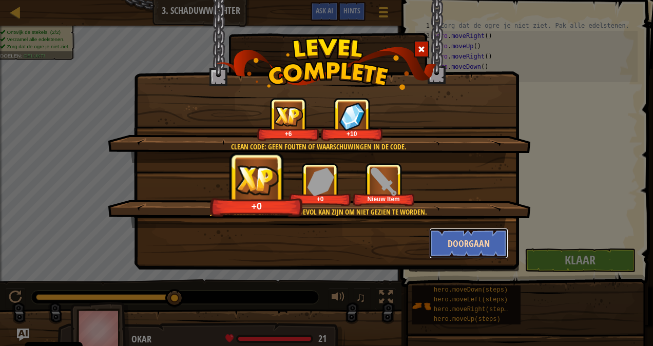
click at [467, 243] on button "Doorgaan" at bounding box center [469, 243] width 80 height 31
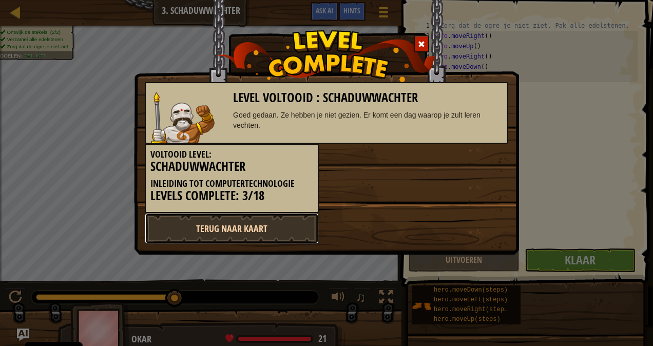
click at [212, 229] on link "Terug naar kaart" at bounding box center [232, 228] width 174 height 31
select select "nl-NL"
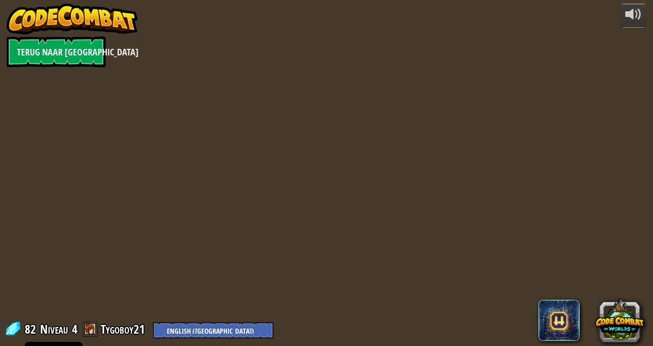
select select "nl-NL"
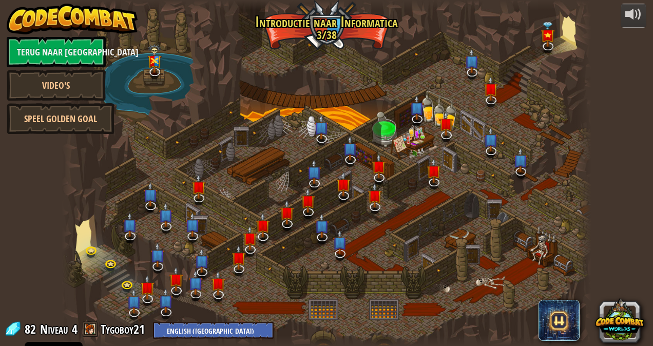
select select "nl-NL"
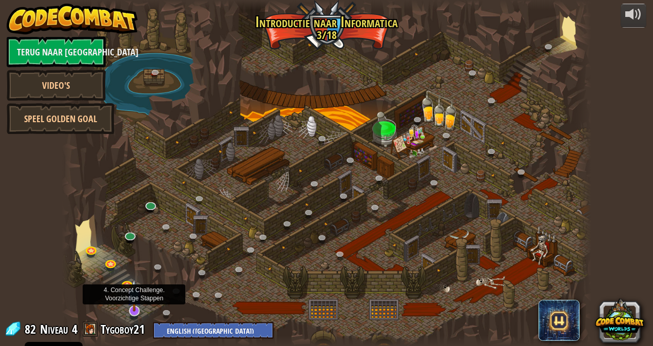
click at [132, 300] on img at bounding box center [134, 295] width 14 height 33
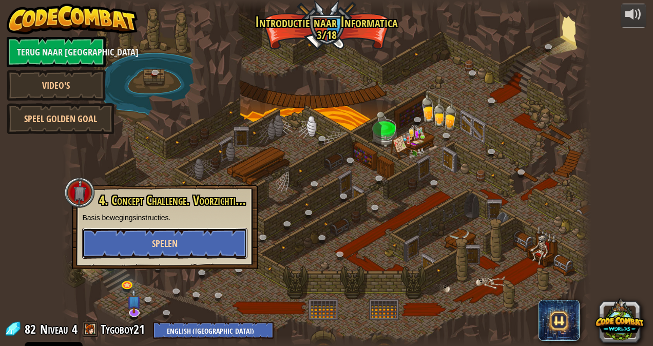
click at [121, 251] on button "Spelen" at bounding box center [164, 243] width 165 height 31
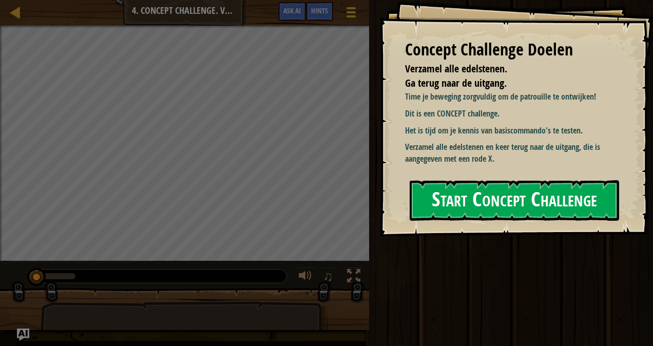
click at [546, 191] on button "Start Concept Challenge" at bounding box center [513, 200] width 209 height 41
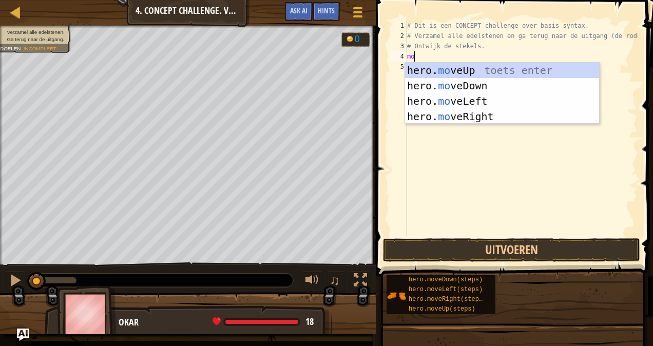
type textarea "move"
click at [435, 70] on div "hero. move Up toets enter hero. move Down toets enter hero. move Left toets ent…" at bounding box center [502, 109] width 194 height 92
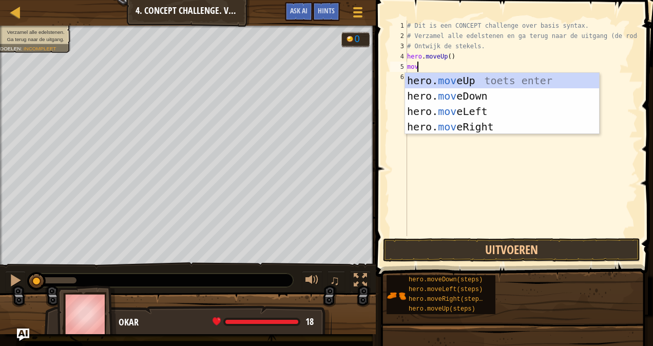
type textarea "move"
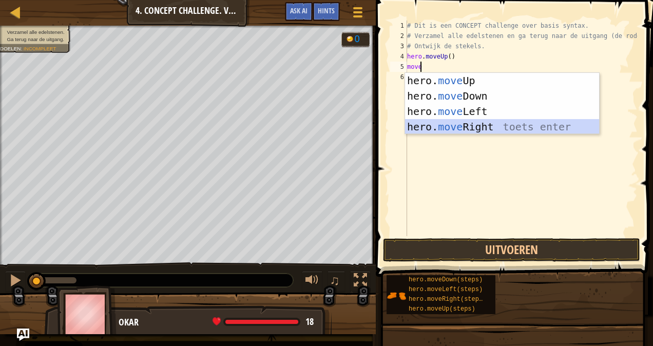
click at [457, 129] on div "hero. move Up toets enter hero. move Down toets enter hero. move Left toets ent…" at bounding box center [502, 119] width 194 height 92
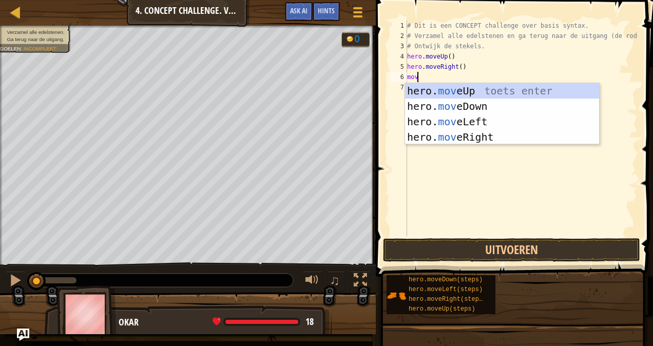
type textarea "move"
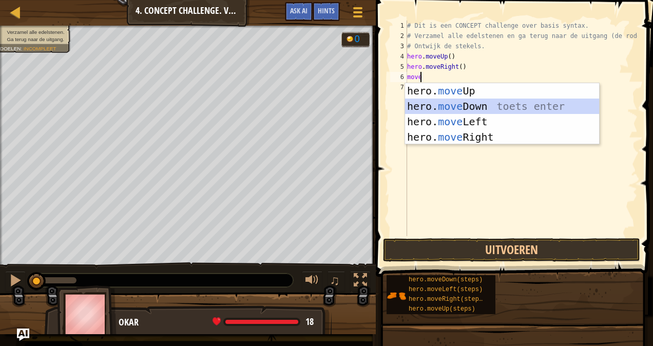
click at [479, 109] on div "hero. move Up toets enter hero. move Down toets enter hero. move Left toets ent…" at bounding box center [502, 129] width 194 height 92
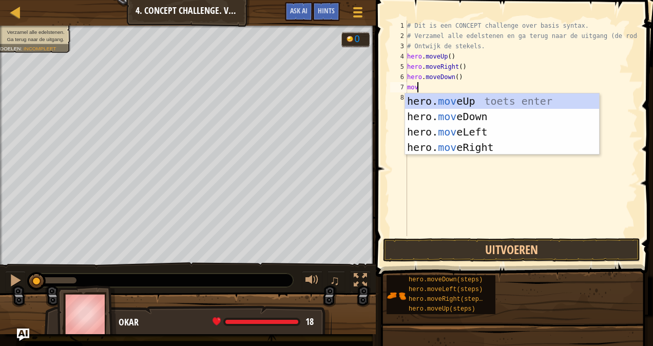
type textarea "move"
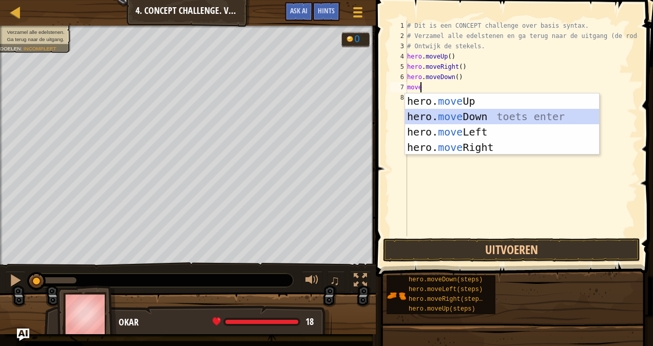
click at [471, 121] on div "hero. move Up toets enter hero. move Down toets enter hero. move Left toets ent…" at bounding box center [502, 139] width 194 height 92
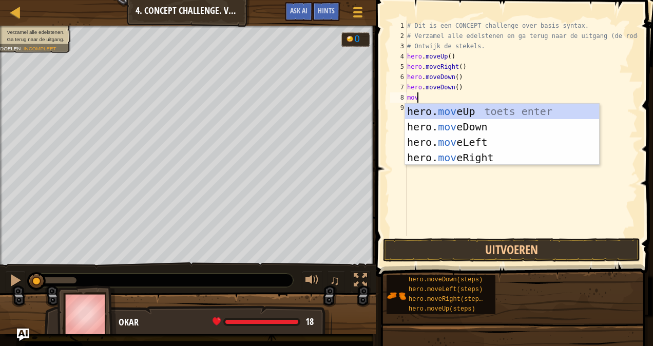
type textarea "move"
click at [480, 112] on div "hero. move Up toets enter hero. move Down toets enter hero. move Left toets ent…" at bounding box center [502, 150] width 194 height 92
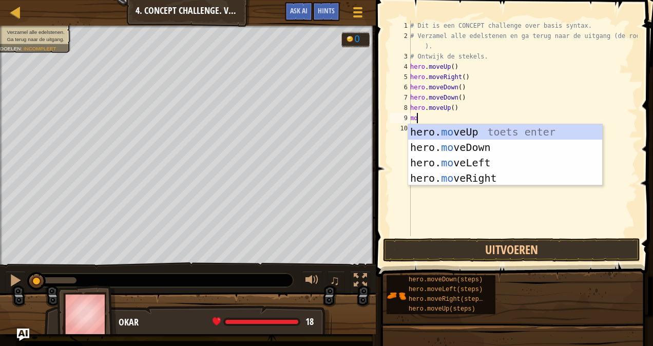
type textarea "move"
click at [502, 174] on div "hero. move Up toets enter hero. move Down toets enter hero. move Left toets ent…" at bounding box center [505, 170] width 194 height 92
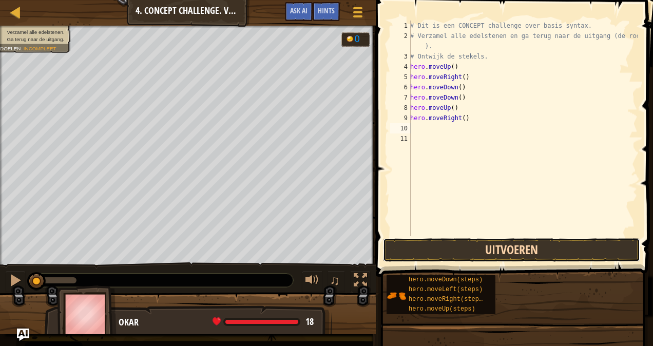
click at [507, 247] on button "Uitvoeren" at bounding box center [511, 250] width 257 height 24
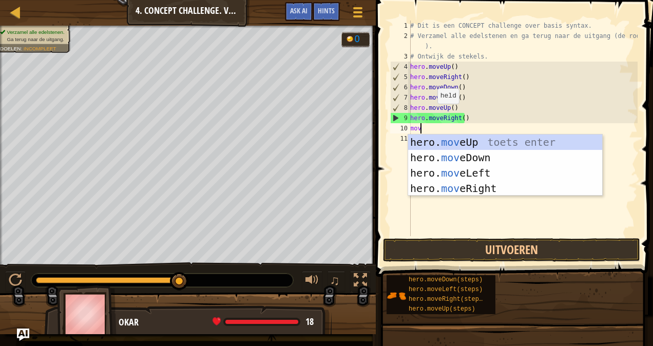
type textarea "move"
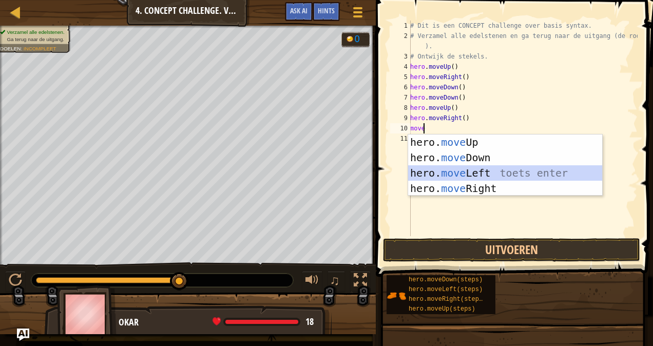
click at [423, 173] on div "hero. move Up toets enter hero. move Down toets enter hero. move Left toets ent…" at bounding box center [505, 180] width 194 height 92
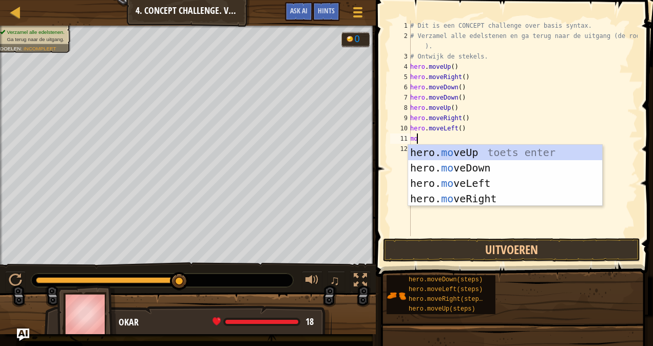
type textarea "move"
click at [454, 150] on div "hero. move Up toets enter hero. move Down toets enter hero. move Left toets ent…" at bounding box center [505, 191] width 194 height 92
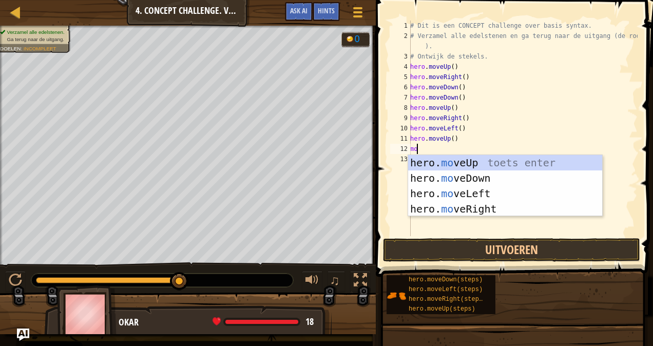
type textarea "move"
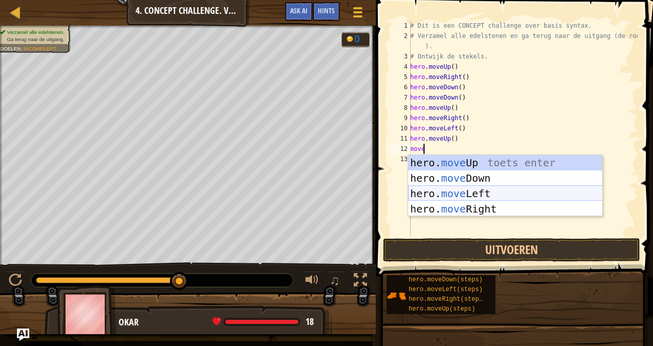
click at [489, 193] on div "hero. move Up toets enter hero. move Down toets enter hero. move Left toets ent…" at bounding box center [505, 201] width 194 height 92
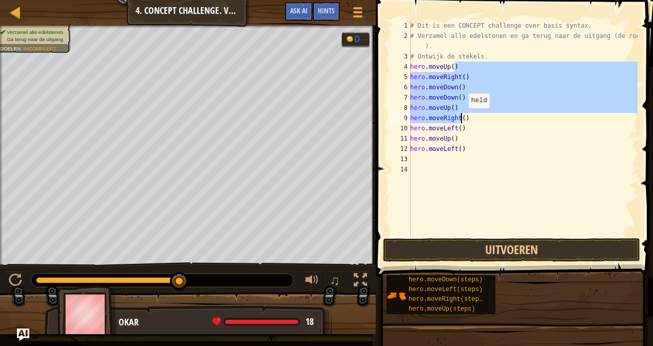
drag, startPoint x: 456, startPoint y: 69, endPoint x: 462, endPoint y: 117, distance: 48.6
click at [462, 117] on div "# Dit is een CONCEPT challenge over basis syntax. # Verzamel alle edelstenen en…" at bounding box center [522, 139] width 229 height 236
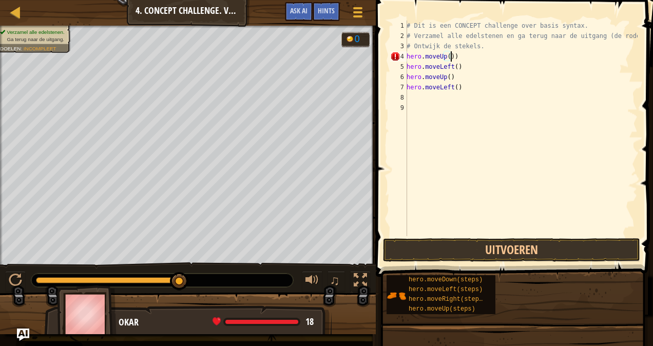
click at [467, 50] on div "# Dit is een CONCEPT challenge over basis syntax. # Verzamel alle edelstenen en…" at bounding box center [520, 139] width 233 height 236
click at [465, 62] on div "# Dit is een CONCEPT challenge over basis syntax. # Verzamel alle edelstenen en…" at bounding box center [520, 139] width 233 height 236
click at [457, 54] on div "# Dit is een CONCEPT challenge over basis syntax. # Verzamel alle edelstenen en…" at bounding box center [520, 139] width 233 height 236
type textarea "h"
type textarea "# Ontwijk de stekels."
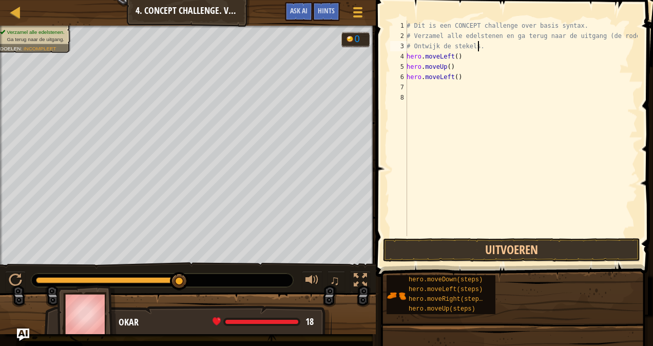
click at [428, 102] on div "# Dit is een CONCEPT challenge over basis syntax. # Verzamel alle edelstenen en…" at bounding box center [520, 139] width 233 height 236
click at [428, 87] on div "# Dit is een CONCEPT challenge over basis syntax. # Verzamel alle edelstenen en…" at bounding box center [520, 139] width 233 height 236
type textarea "move"
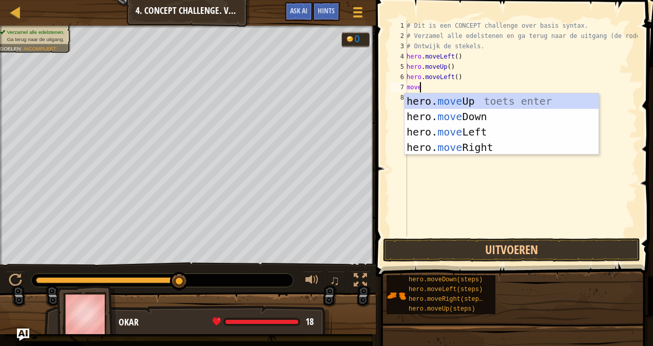
scroll to position [5, 1]
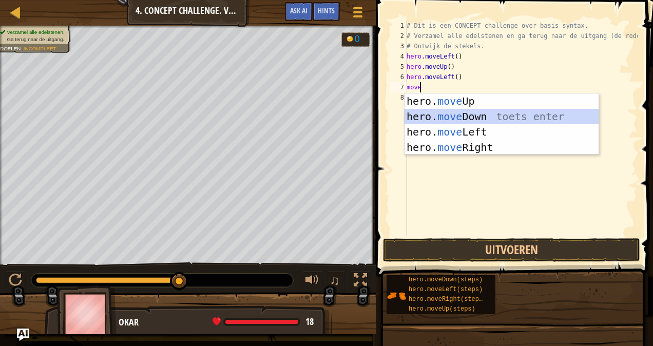
click at [424, 110] on div "hero. move Up toets enter hero. move Down toets enter hero. move Left toets ent…" at bounding box center [501, 139] width 194 height 92
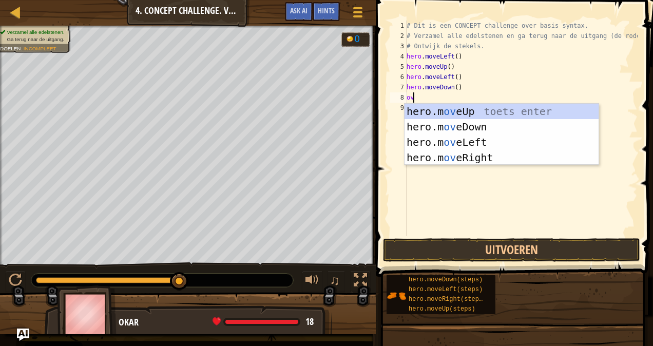
type textarea "ove"
click at [464, 141] on div "hero.m ove Up toets enter hero.m ove Down toets enter hero.m ove Left toets ent…" at bounding box center [501, 150] width 194 height 92
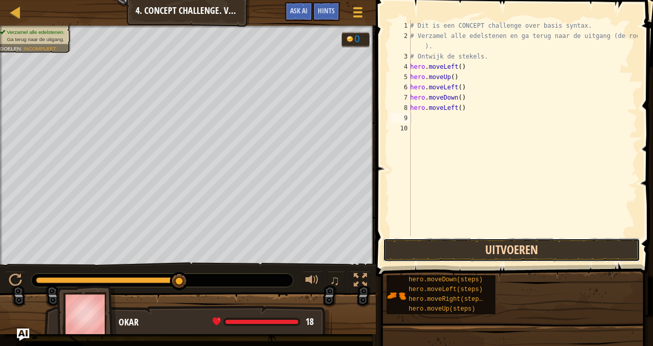
click at [584, 251] on button "Uitvoeren" at bounding box center [511, 250] width 257 height 24
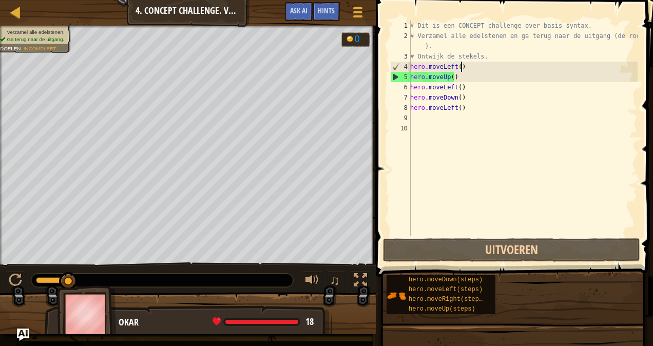
click at [475, 65] on div "# Dit is een CONCEPT challenge over basis syntax. # Verzamel alle edelstenen en…" at bounding box center [522, 139] width 229 height 236
click at [475, 82] on div "# Dit is een CONCEPT challenge over basis syntax. # Verzamel alle edelstenen en…" at bounding box center [522, 139] width 229 height 236
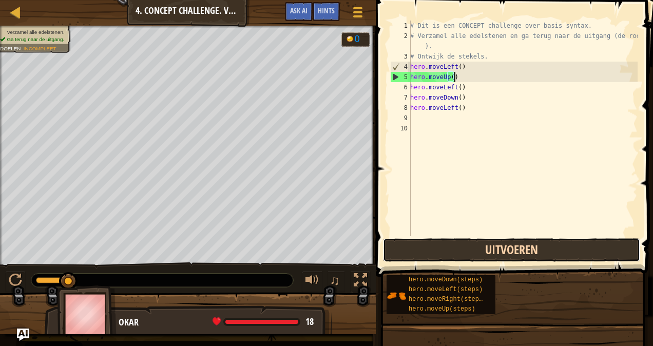
click at [512, 254] on button "Uitvoeren" at bounding box center [511, 250] width 257 height 24
click at [589, 244] on button "Uitvoeren" at bounding box center [511, 250] width 257 height 24
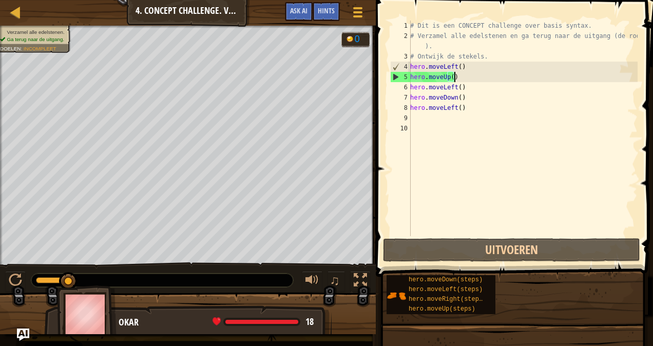
click at [483, 62] on div "# Dit is een CONCEPT challenge over basis syntax. # Verzamel alle edelstenen en…" at bounding box center [522, 139] width 229 height 236
click at [394, 77] on div "5" at bounding box center [400, 77] width 20 height 10
drag, startPoint x: 394, startPoint y: 74, endPoint x: 399, endPoint y: 73, distance: 5.2
click at [394, 74] on div "5" at bounding box center [400, 77] width 20 height 10
click at [498, 77] on div "# Dit is een CONCEPT challenge over basis syntax. # Verzamel alle edelstenen en…" at bounding box center [522, 139] width 229 height 236
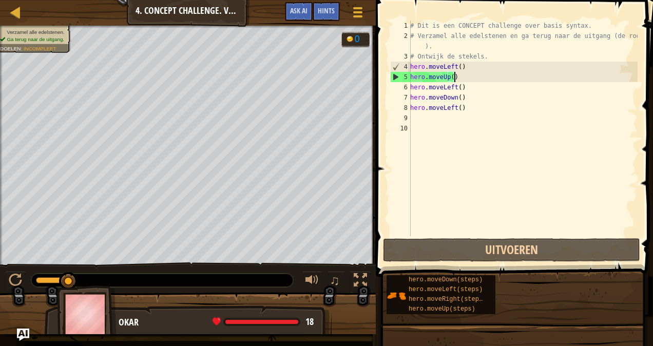
click at [472, 76] on div "# Dit is een CONCEPT challenge over basis syntax. # Verzamel alle edelstenen en…" at bounding box center [522, 139] width 229 height 236
click at [474, 68] on div "# Dit is een CONCEPT challenge over basis syntax. # Verzamel alle edelstenen en…" at bounding box center [522, 139] width 229 height 236
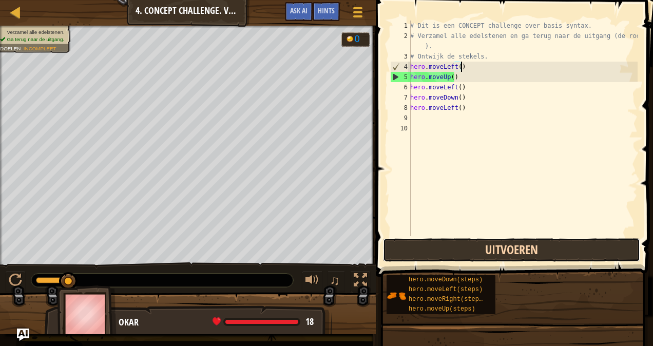
click at [503, 246] on button "Uitvoeren" at bounding box center [511, 250] width 257 height 24
click at [503, 243] on button "Uitvoeren" at bounding box center [511, 250] width 257 height 24
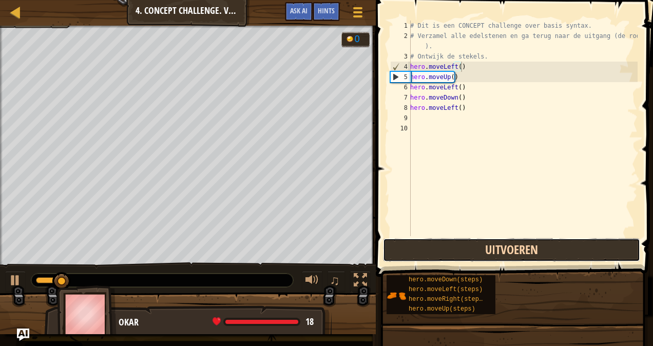
click at [503, 243] on button "Uitvoeren" at bounding box center [511, 250] width 257 height 24
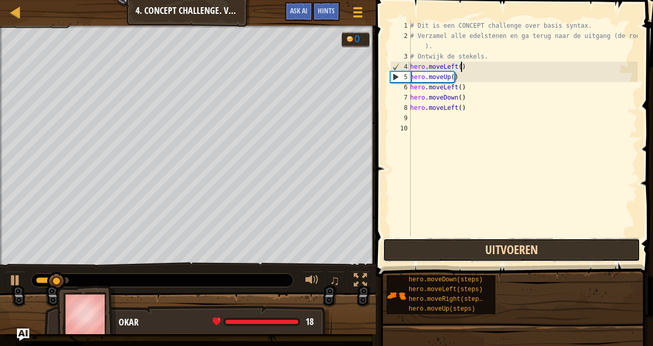
click at [508, 246] on button "Uitvoeren" at bounding box center [511, 250] width 257 height 24
click at [510, 248] on button "Uitvoeren" at bounding box center [511, 250] width 257 height 24
click at [510, 251] on button "Uitvoeren" at bounding box center [511, 250] width 257 height 24
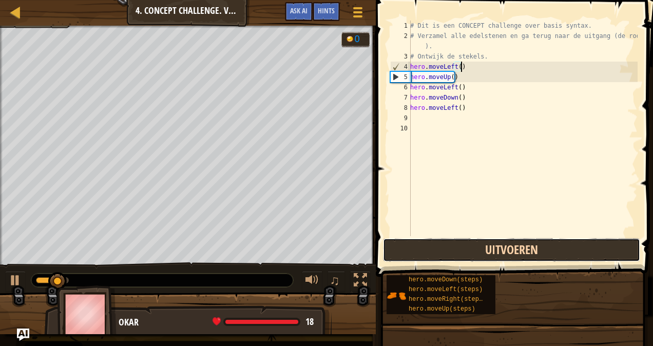
click at [510, 251] on button "Uitvoeren" at bounding box center [511, 250] width 257 height 24
click at [508, 253] on button "Uitvoeren" at bounding box center [511, 250] width 257 height 24
click at [517, 239] on button "Uitvoeren" at bounding box center [511, 250] width 257 height 24
click at [513, 244] on button "Uitvoeren" at bounding box center [511, 250] width 257 height 24
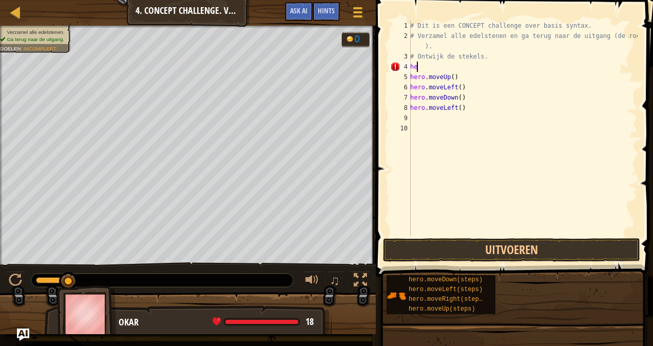
type textarea "h"
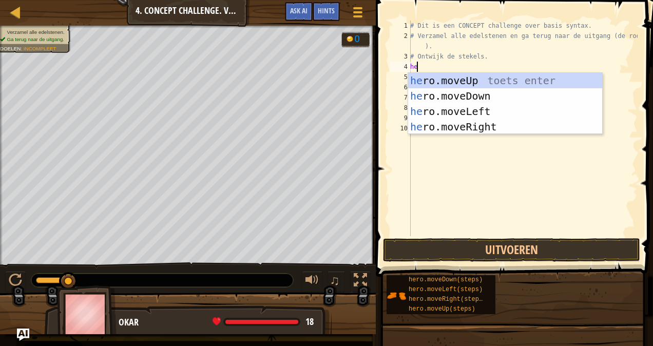
type textarea "her"
click at [436, 124] on div "her o.moveUp toets enter her o.moveDown toets enter her o.moveLeft toets enter …" at bounding box center [505, 119] width 194 height 92
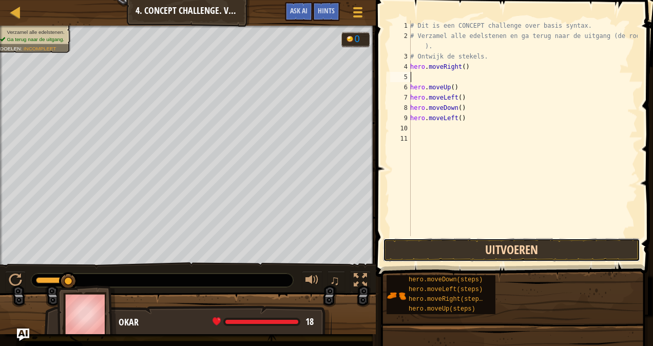
click at [492, 247] on button "Uitvoeren" at bounding box center [511, 250] width 257 height 24
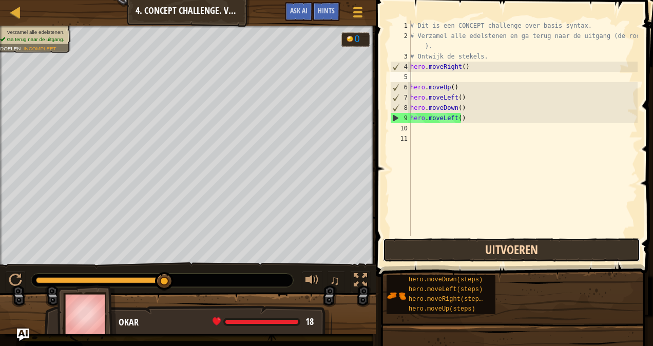
click at [494, 244] on button "Uitvoeren" at bounding box center [511, 250] width 257 height 24
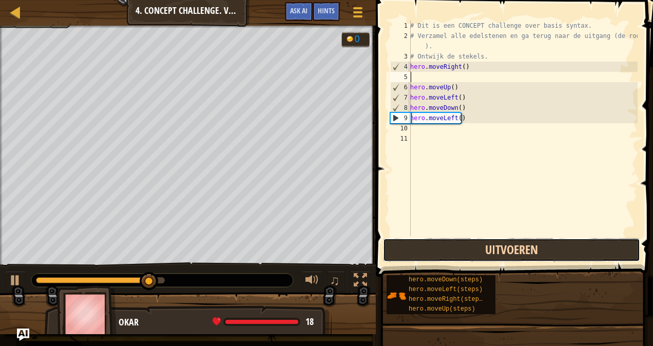
click at [478, 246] on button "Uitvoeren" at bounding box center [511, 250] width 257 height 24
click at [480, 244] on button "Uitvoeren" at bounding box center [511, 250] width 257 height 24
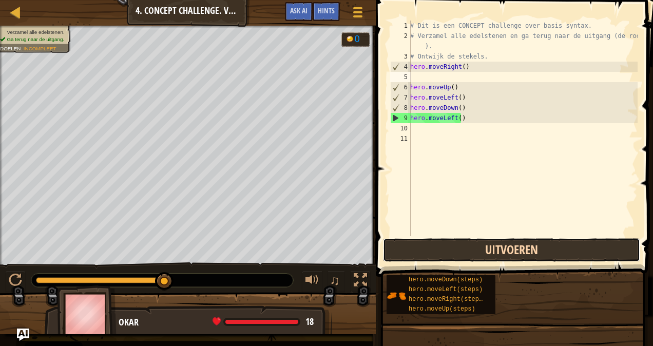
click at [417, 251] on button "Uitvoeren" at bounding box center [511, 250] width 257 height 24
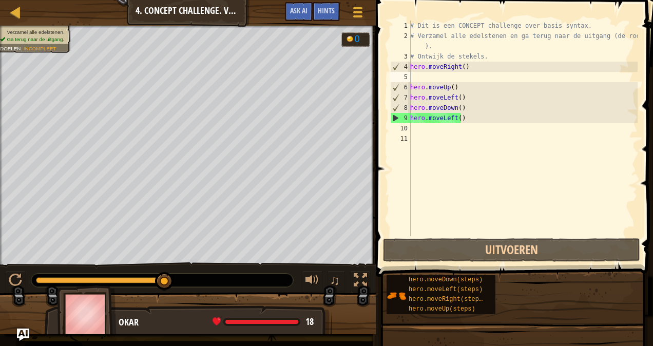
click at [456, 131] on div "# Dit is een CONCEPT challenge over basis syntax. # Verzamel alle edelstenen en…" at bounding box center [522, 139] width 229 height 236
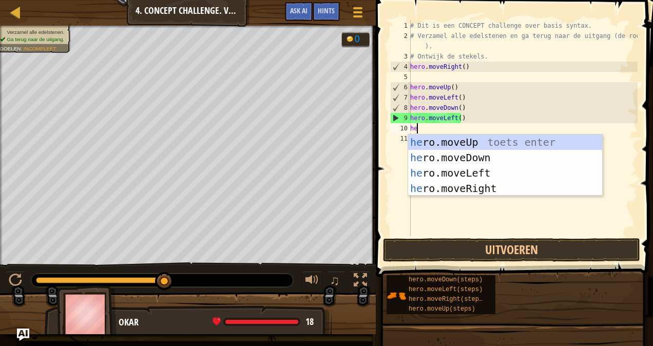
type textarea "her"
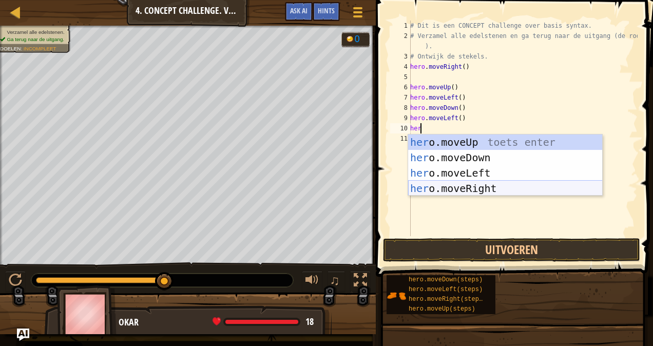
click at [426, 191] on div "her o.moveUp toets enter her o.moveDown toets enter her o.moveLeft toets enter …" at bounding box center [505, 180] width 194 height 92
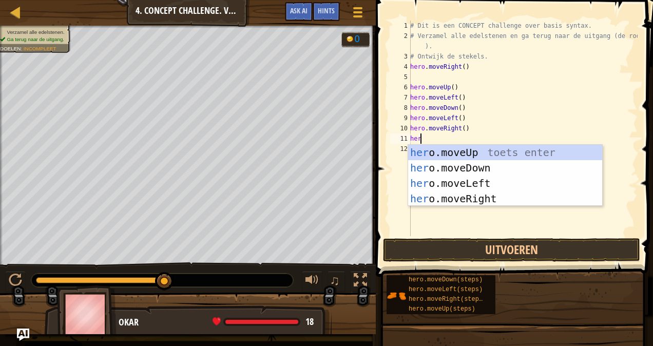
type textarea "hero"
click at [452, 154] on div "hero .moveUp toets enter hero .moveDown toets enter hero .moveLeft toets enter …" at bounding box center [505, 191] width 194 height 92
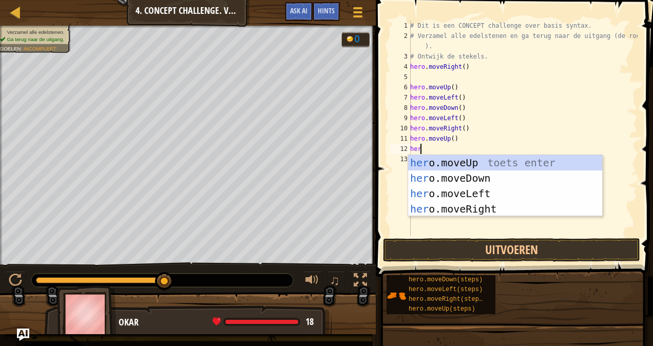
type textarea "hero"
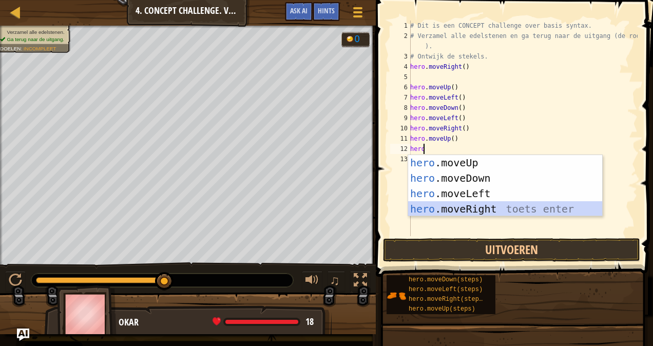
click at [479, 205] on div "hero .moveUp toets enter hero .moveDown toets enter hero .moveLeft toets enter …" at bounding box center [505, 201] width 194 height 92
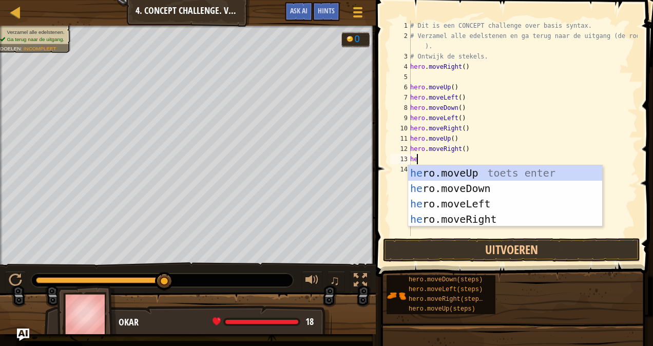
type textarea "hero"
click at [479, 205] on div "hero .moveUp toets enter hero .moveDown toets enter hero .moveLeft toets enter …" at bounding box center [505, 211] width 194 height 92
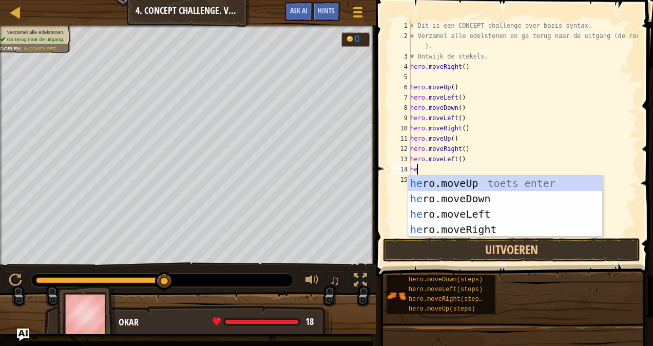
type textarea "hero"
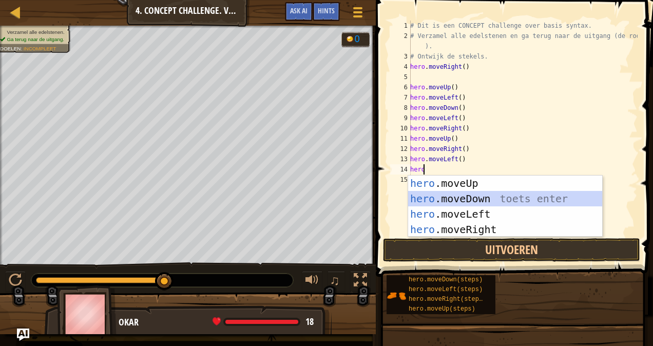
click at [488, 195] on div "hero .moveUp toets enter hero .moveDown toets enter hero .moveLeft toets enter …" at bounding box center [505, 221] width 194 height 92
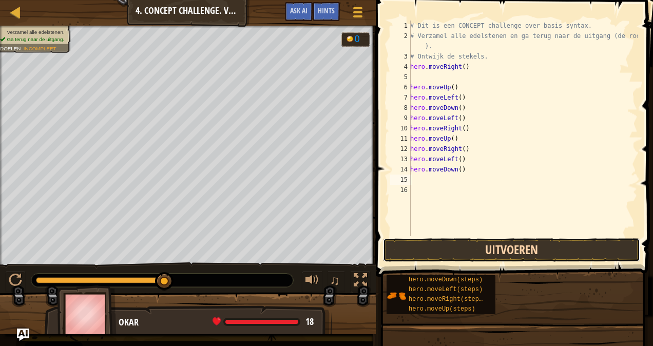
click at [494, 243] on button "Uitvoeren" at bounding box center [511, 250] width 257 height 24
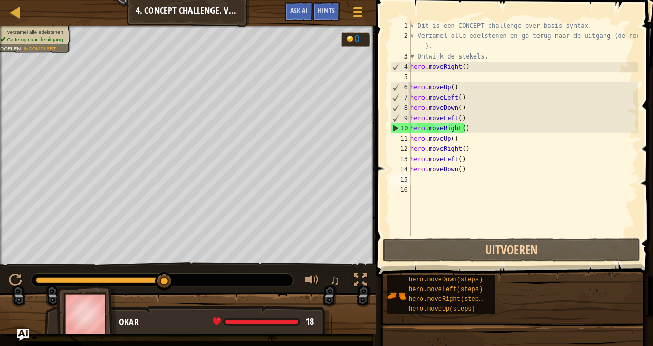
click at [611, 262] on span at bounding box center [514, 123] width 285 height 307
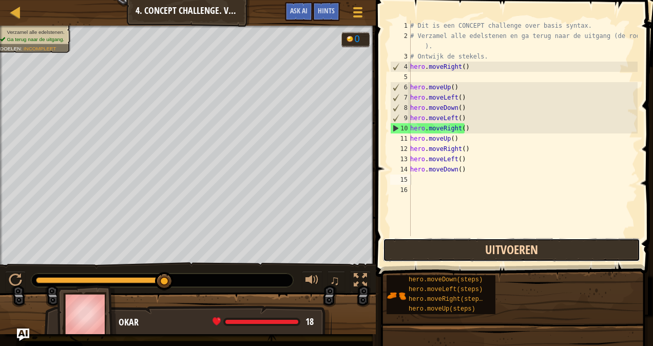
click at [612, 251] on button "Uitvoeren" at bounding box center [511, 250] width 257 height 24
click at [614, 249] on button "Uitvoeren" at bounding box center [511, 250] width 257 height 24
click at [622, 256] on button "Uitvoeren" at bounding box center [511, 250] width 257 height 24
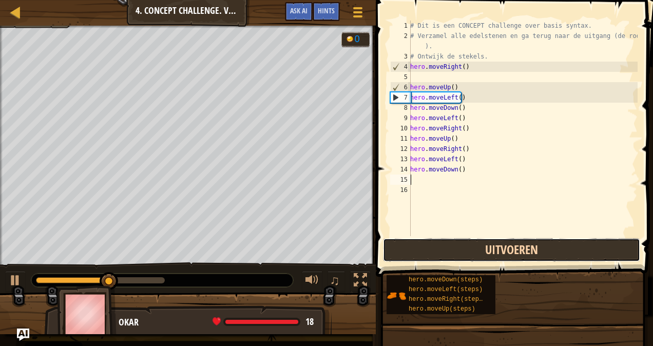
click at [621, 256] on button "Uitvoeren" at bounding box center [511, 250] width 257 height 24
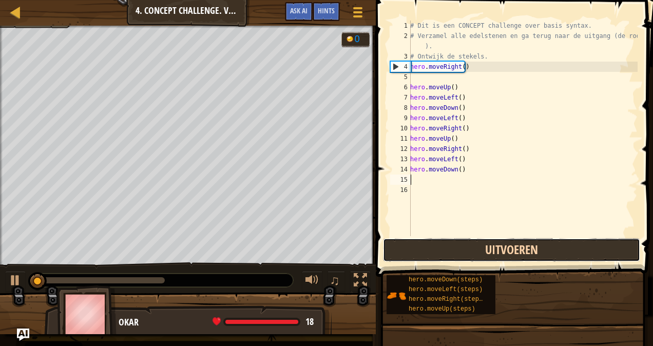
click at [620, 256] on button "Uitvoeren" at bounding box center [511, 250] width 257 height 24
click at [620, 256] on button "Afspelen" at bounding box center [511, 250] width 257 height 24
click at [620, 256] on button "Uitvoeren" at bounding box center [511, 250] width 257 height 24
click at [620, 257] on button "Uitvoeren" at bounding box center [511, 250] width 257 height 24
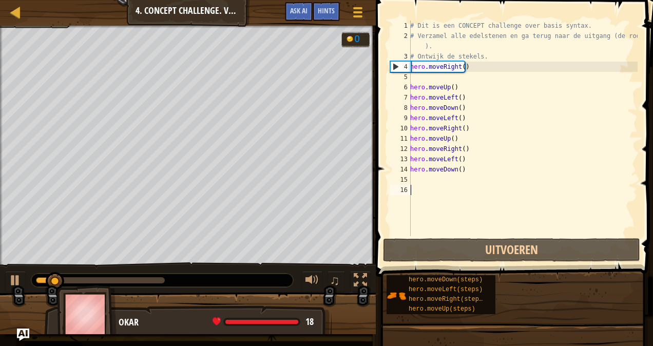
click at [555, 234] on div "# Dit is een CONCEPT challenge over basis syntax. # Verzamel alle edelstenen en…" at bounding box center [522, 139] width 229 height 236
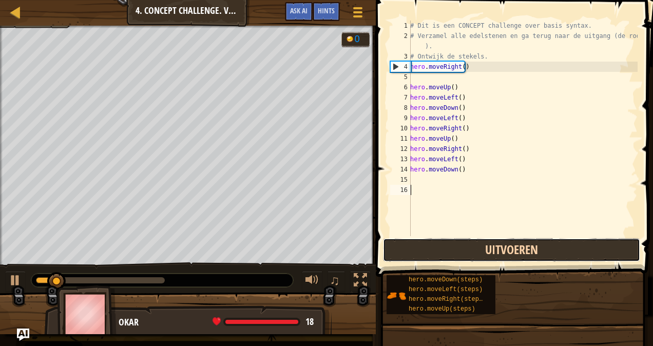
click at [542, 244] on button "Uitvoeren" at bounding box center [511, 250] width 257 height 24
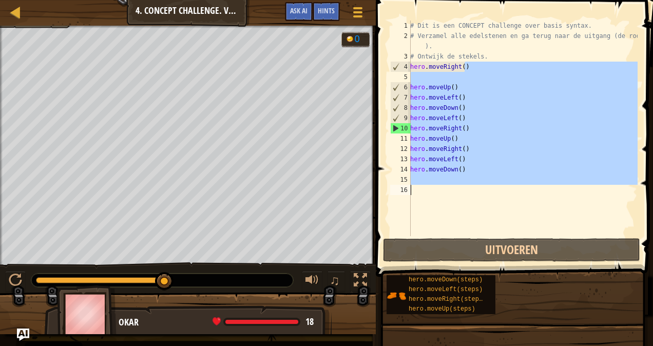
drag, startPoint x: 476, startPoint y: 65, endPoint x: 454, endPoint y: 216, distance: 153.0
click at [454, 216] on div "# Dit is een CONCEPT challenge over basis syntax. # Verzamel alle edelstenen en…" at bounding box center [522, 139] width 229 height 236
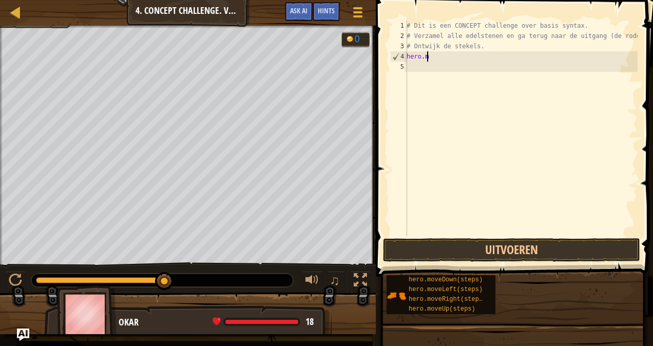
type textarea "h"
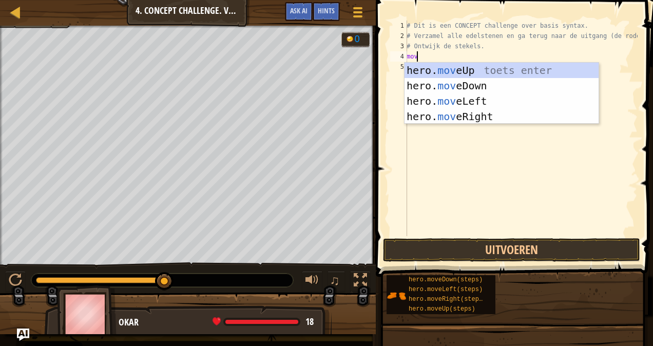
type textarea "move"
click at [460, 116] on div "hero. move Up toets enter hero. move Down toets enter hero. move Left toets ent…" at bounding box center [501, 109] width 194 height 92
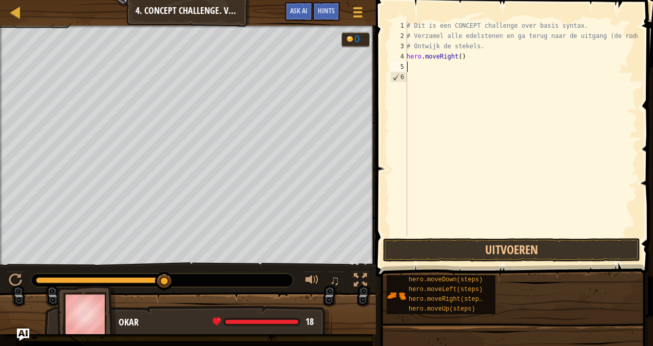
scroll to position [5, 0]
click at [501, 253] on button "Uitvoeren" at bounding box center [511, 250] width 257 height 24
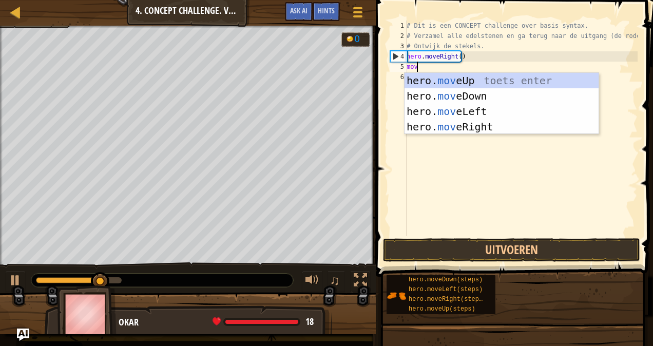
type textarea "move"
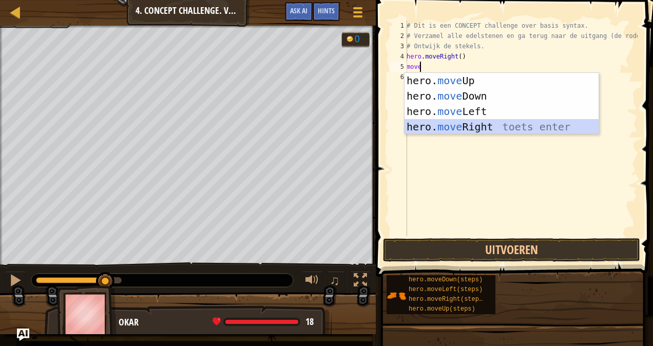
click at [469, 125] on div "hero. move Up toets enter hero. move Down toets enter hero. move Left toets ent…" at bounding box center [501, 119] width 194 height 92
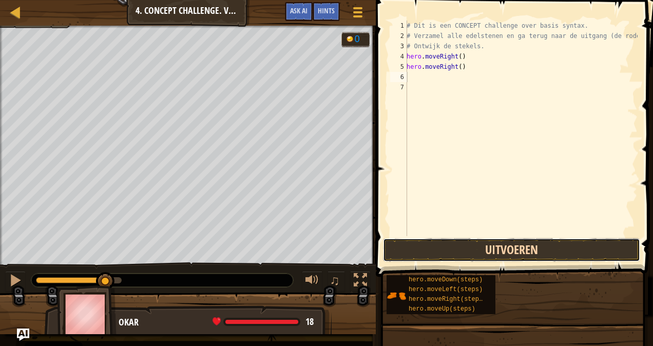
click at [498, 243] on button "Uitvoeren" at bounding box center [511, 250] width 257 height 24
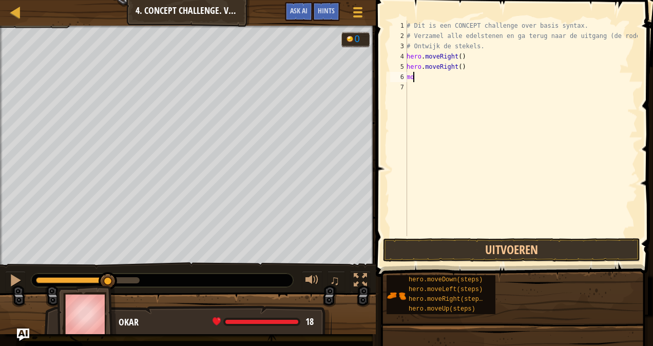
type textarea "m"
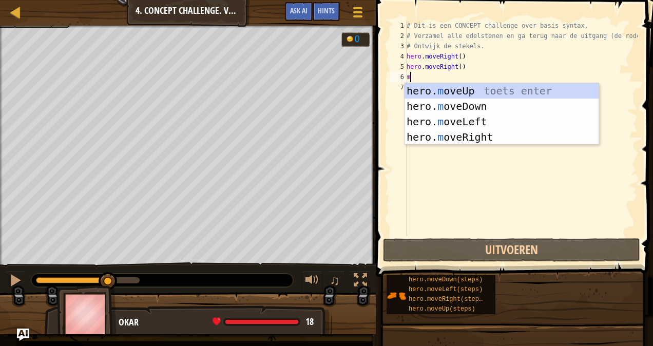
type textarea "mo"
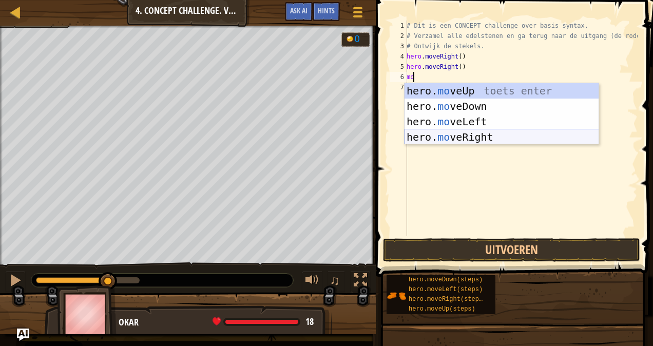
click at [470, 137] on div "hero. mo veUp toets enter hero. mo veDown toets enter hero. mo veLeft toets ent…" at bounding box center [501, 129] width 194 height 92
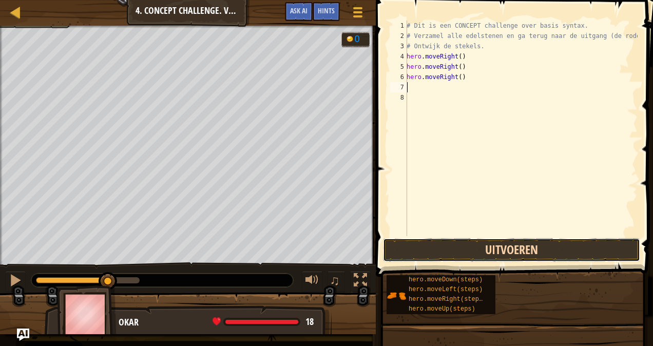
click at [568, 250] on button "Uitvoeren" at bounding box center [511, 250] width 257 height 24
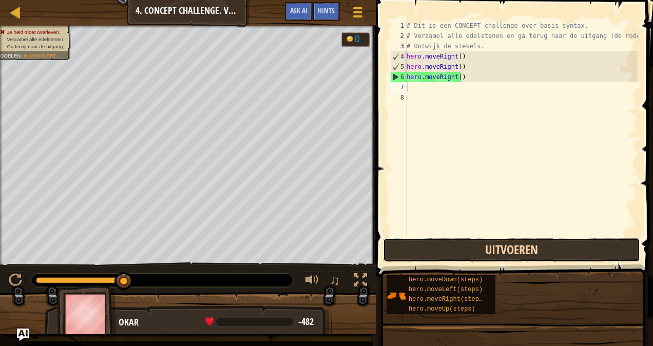
click at [489, 242] on button "Uitvoeren" at bounding box center [511, 250] width 257 height 24
click at [567, 255] on button "Uitvoeren" at bounding box center [511, 250] width 257 height 24
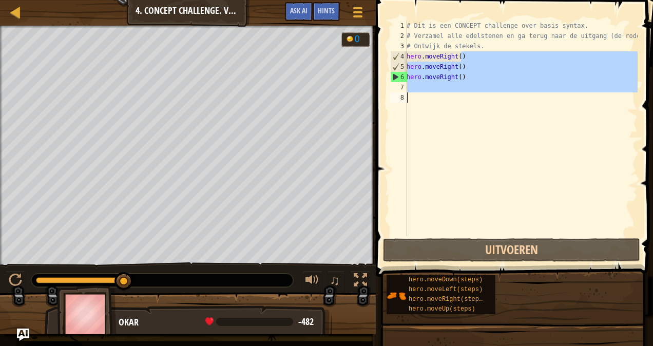
drag, startPoint x: 466, startPoint y: 64, endPoint x: 467, endPoint y: 94, distance: 30.8
click at [468, 95] on div "# Dit is een CONCEPT challenge over basis syntax. # Verzamel alle edelstenen en…" at bounding box center [520, 139] width 233 height 236
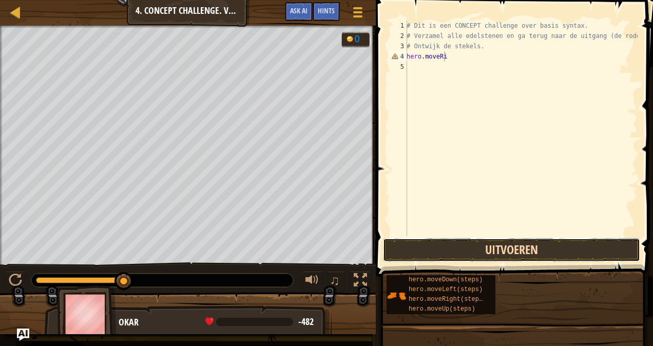
click at [584, 252] on button "Uitvoeren" at bounding box center [511, 250] width 257 height 24
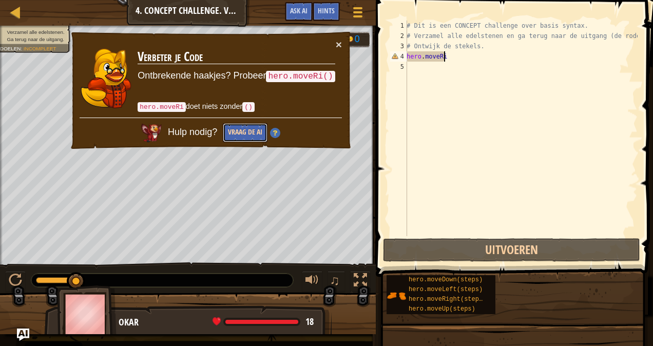
click at [247, 128] on button "Vraag de AI" at bounding box center [245, 132] width 45 height 19
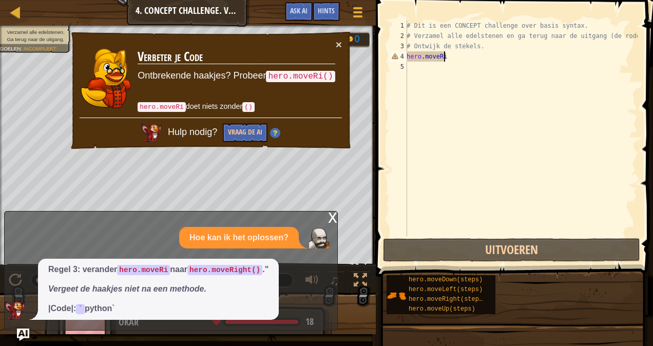
click at [334, 47] on td "Verbeter je Code Ontbrekende haakjes? Probeer hero.moveRi() hero.moveRi doet ni…" at bounding box center [236, 78] width 198 height 78
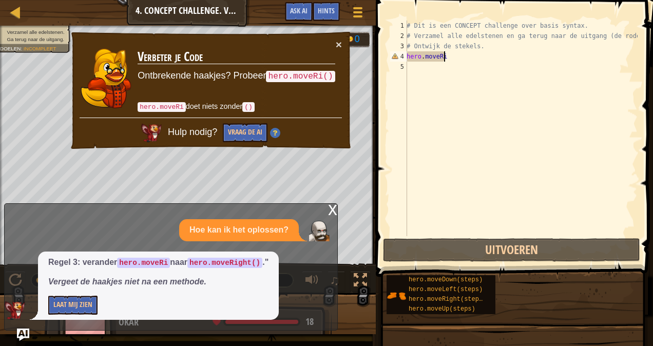
click at [334, 206] on div "x" at bounding box center [332, 209] width 9 height 10
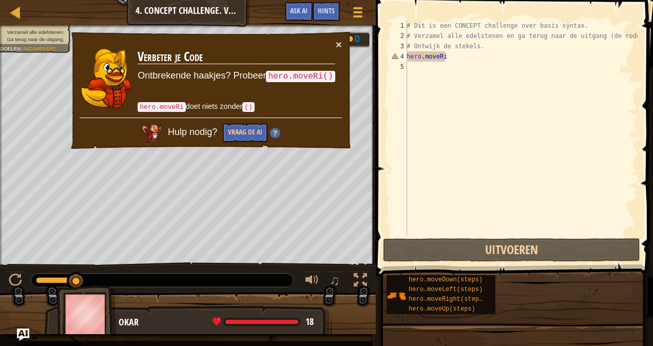
click at [334, 41] on td "Verbeter je Code Ontbrekende haakjes? Probeer hero.moveRi() hero.moveRi doet ni…" at bounding box center [236, 78] width 198 height 78
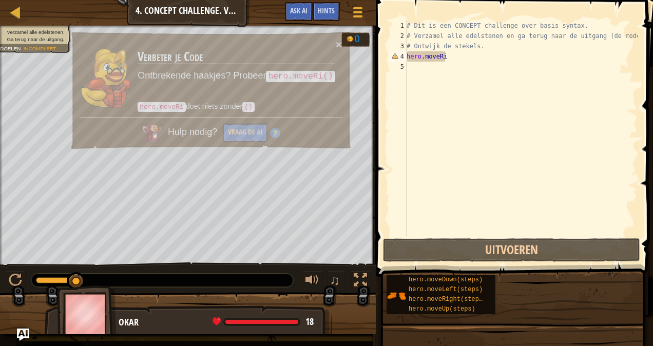
click at [339, 43] on button "×" at bounding box center [339, 44] width 6 height 11
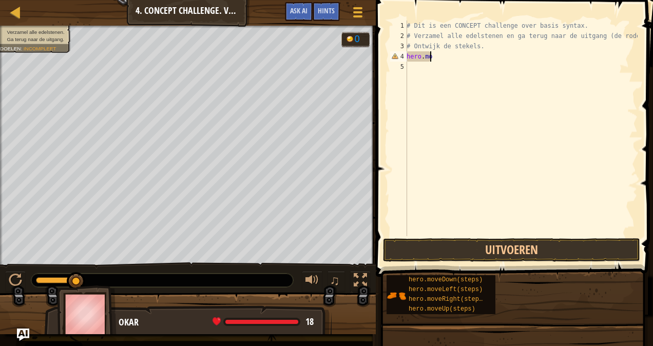
type textarea "h"
type textarea "\"
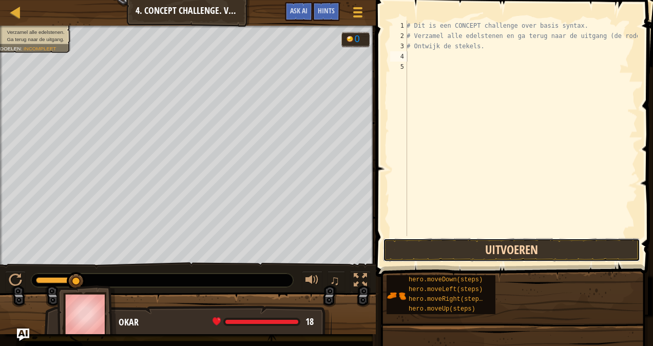
click at [569, 257] on button "Uitvoeren" at bounding box center [511, 250] width 257 height 24
click at [488, 245] on button "Uitvoeren" at bounding box center [511, 250] width 257 height 24
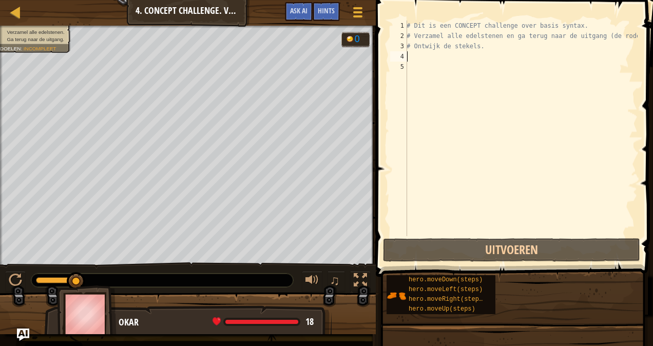
click at [466, 263] on span at bounding box center [514, 123] width 285 height 307
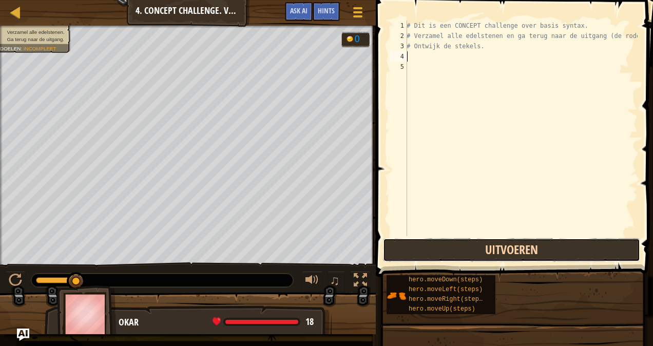
click at [472, 256] on button "Uitvoeren" at bounding box center [511, 250] width 257 height 24
click at [471, 252] on button "Uitvoeren" at bounding box center [511, 250] width 257 height 24
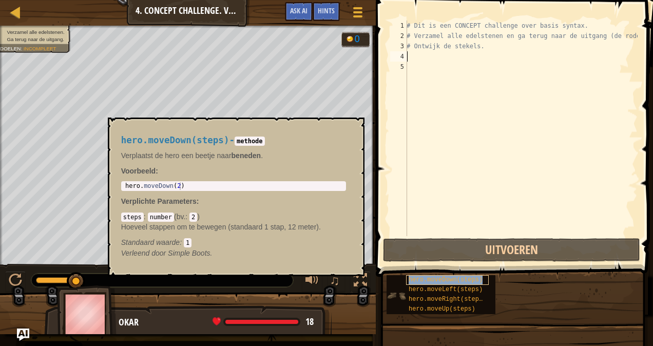
click at [436, 277] on span "hero.moveDown(steps)" at bounding box center [445, 279] width 74 height 7
click at [442, 290] on span "hero.moveLeft(steps)" at bounding box center [445, 289] width 74 height 7
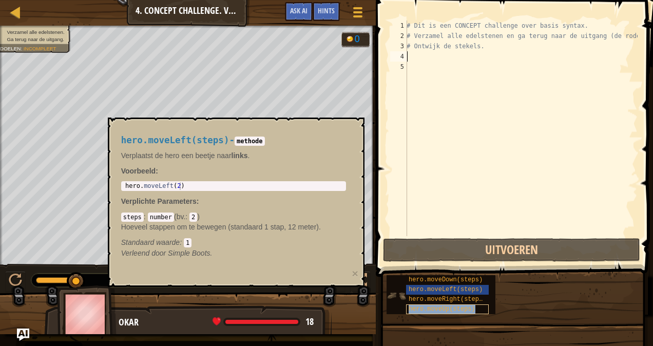
click at [445, 305] on span "hero.moveUp(steps)" at bounding box center [441, 308] width 67 height 7
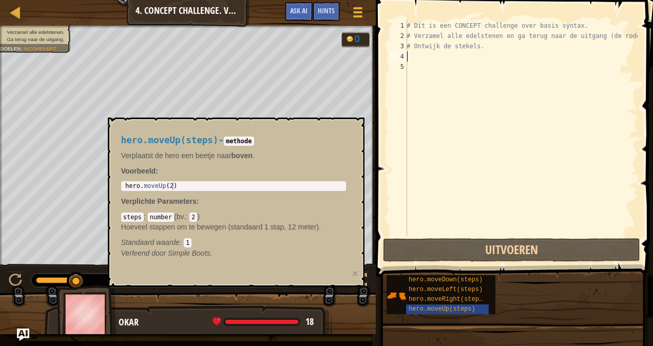
click at [586, 308] on div "hero.moveDown(steps) hero.moveLeft(steps) hero.moveRight(steps) hero.moveUp(ste…" at bounding box center [516, 294] width 260 height 40
click at [452, 160] on div "# Dit is een CONCEPT challenge over basis syntax. # Verzamel alle edelstenen en…" at bounding box center [520, 139] width 233 height 236
click at [356, 274] on button "×" at bounding box center [354, 273] width 6 height 11
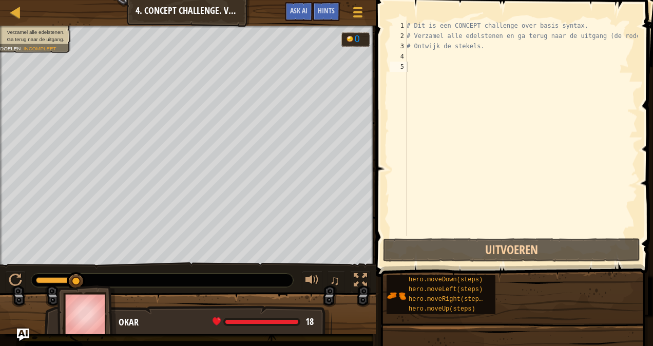
click at [477, 60] on div "# Dit is een CONCEPT challenge over basis syntax. # Verzamel alle edelstenen en…" at bounding box center [520, 139] width 233 height 236
click at [464, 66] on div "# Dit is een CONCEPT challenge over basis syntax. # Verzamel alle edelstenen en…" at bounding box center [520, 139] width 233 height 236
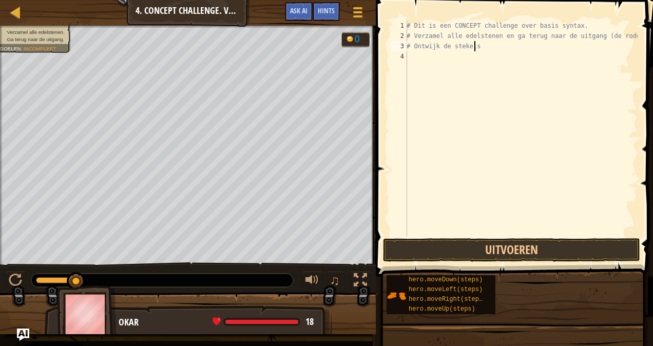
type textarea "# Ontwijk de stekels."
click at [417, 55] on div "# Dit is een CONCEPT challenge over basis syntax. # Verzamel alle edelstenen en…" at bounding box center [520, 139] width 233 height 236
